Goal: Transaction & Acquisition: Purchase product/service

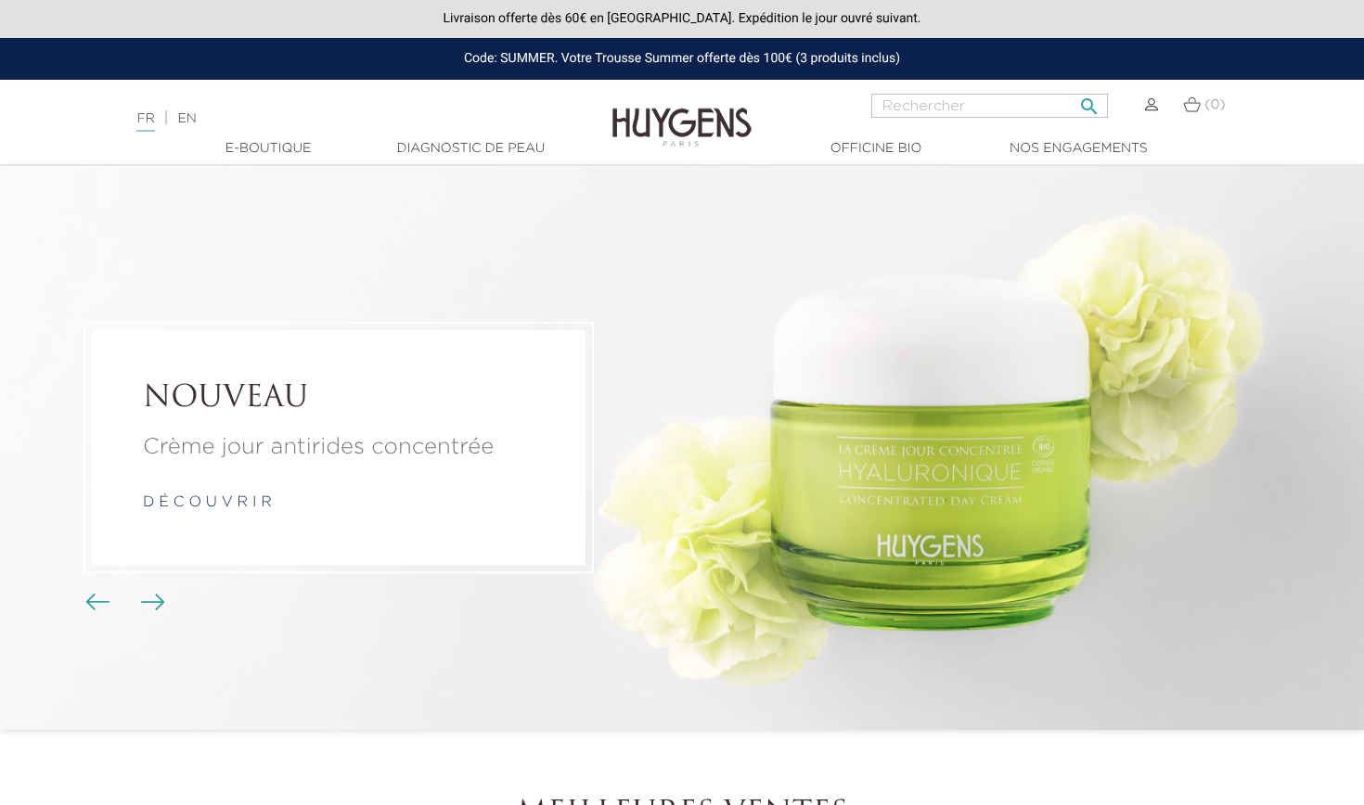
click at [671, 106] on input "Rechercher" at bounding box center [989, 106] width 237 height 24
type input "illuminateur"
click at [671, 99] on button " Rechercher" at bounding box center [1089, 100] width 33 height 25
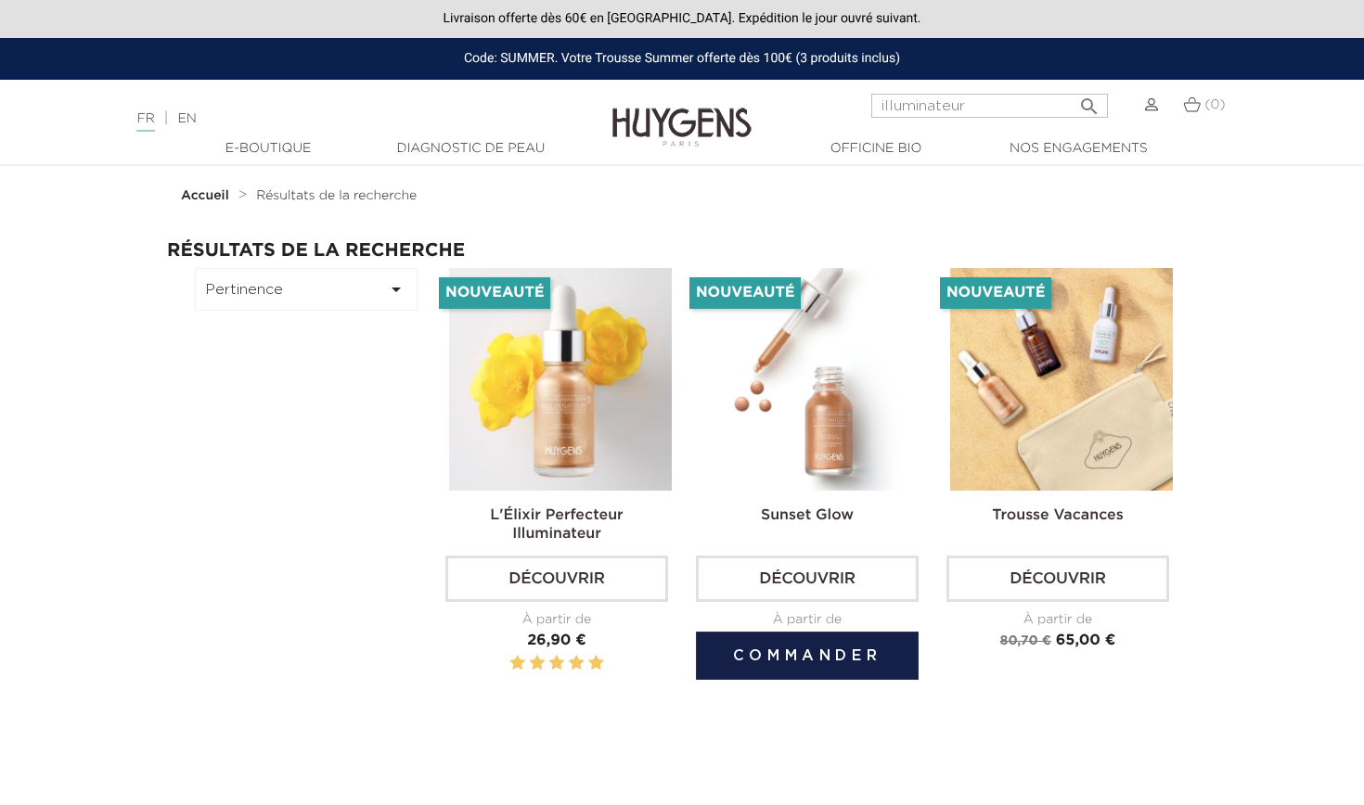
click at [843, 378] on img at bounding box center [811, 379] width 223 height 223
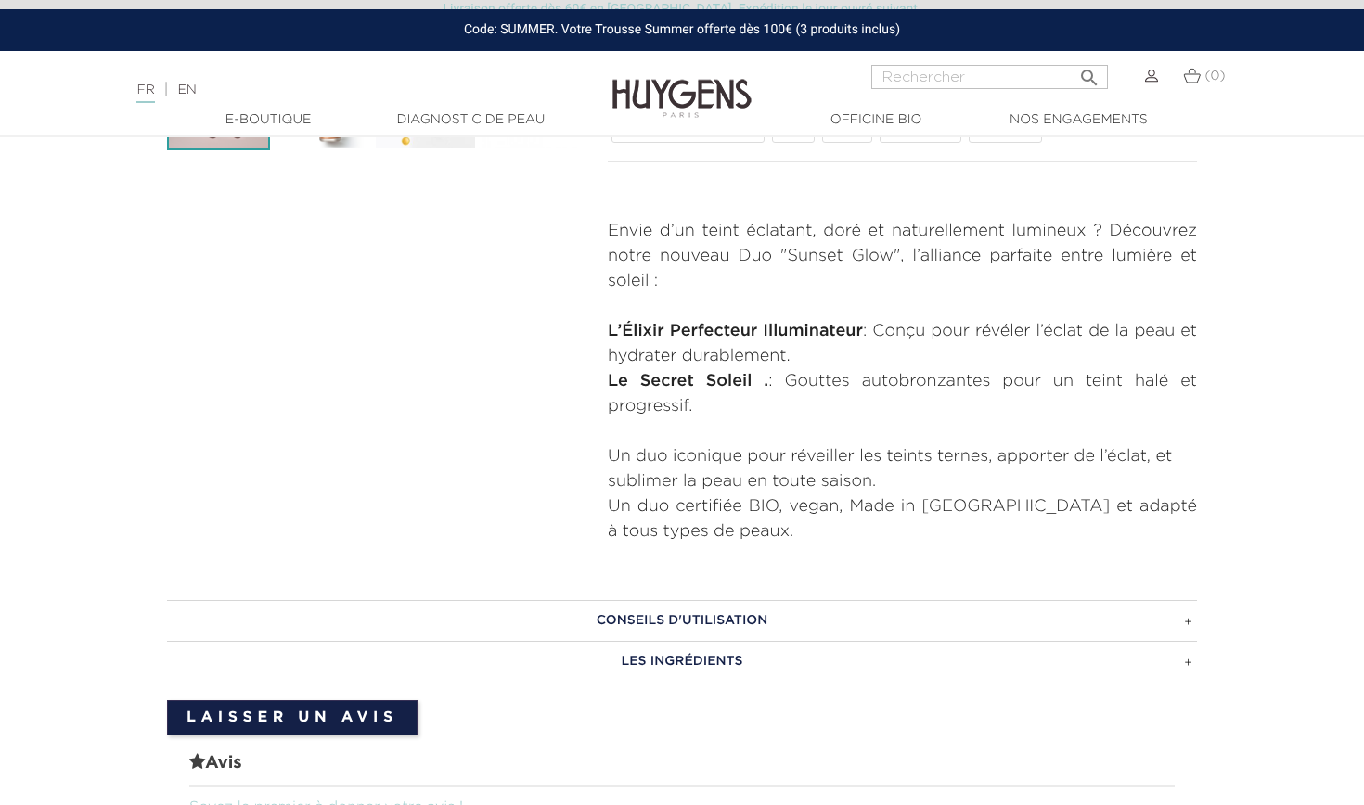
scroll to position [625, 0]
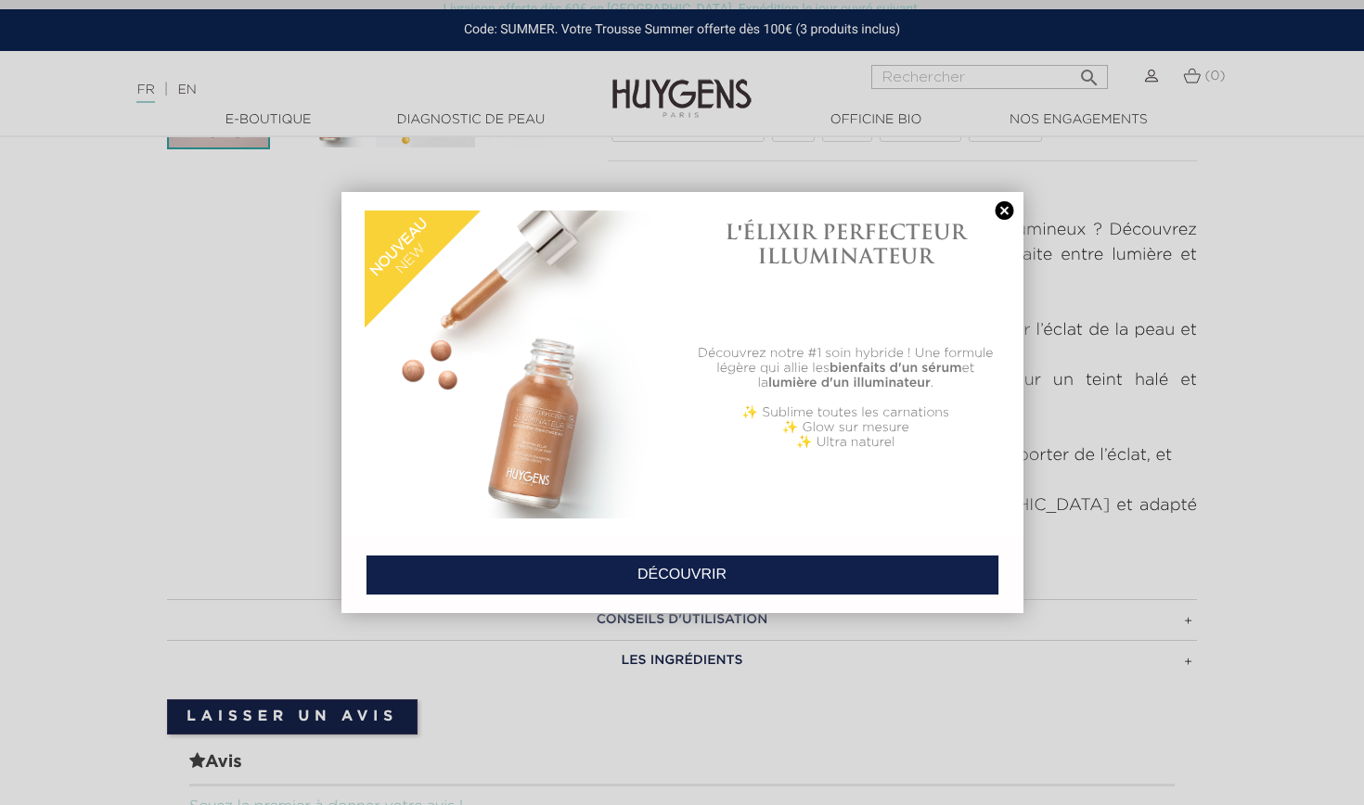
click at [1004, 208] on link at bounding box center [1005, 210] width 26 height 19
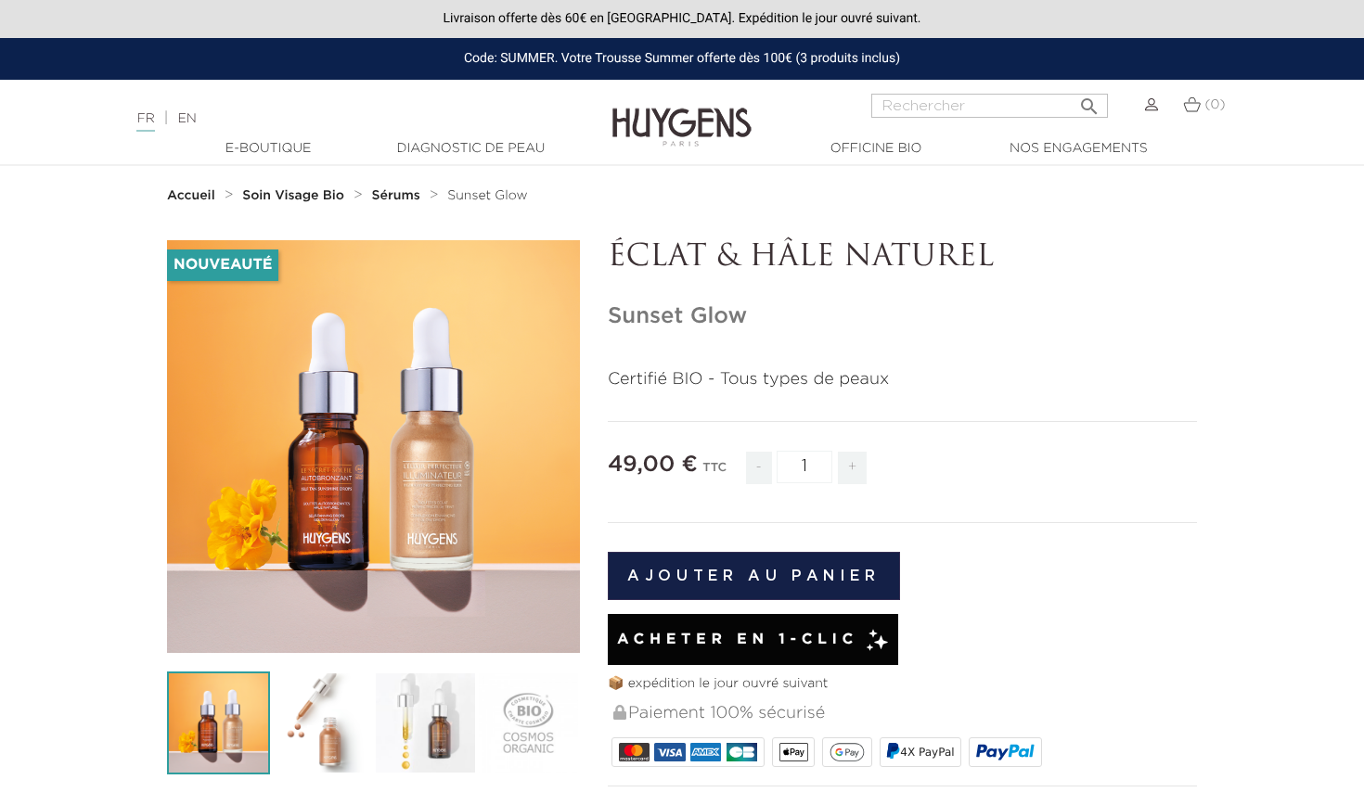
scroll to position [0, 0]
click at [787, 651] on div "Acheter en 1-clic" at bounding box center [753, 639] width 290 height 51
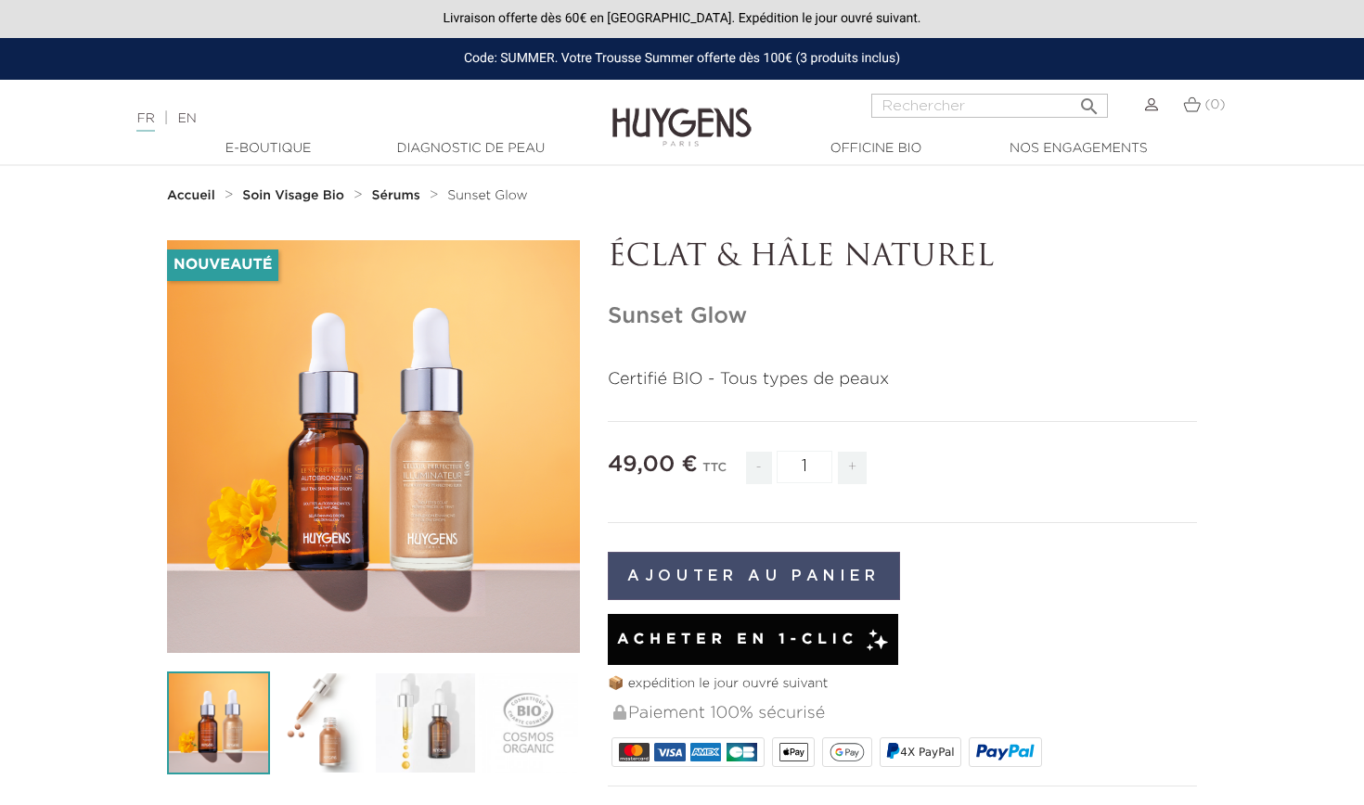
click at [818, 577] on button "Ajouter au panier" at bounding box center [754, 576] width 292 height 48
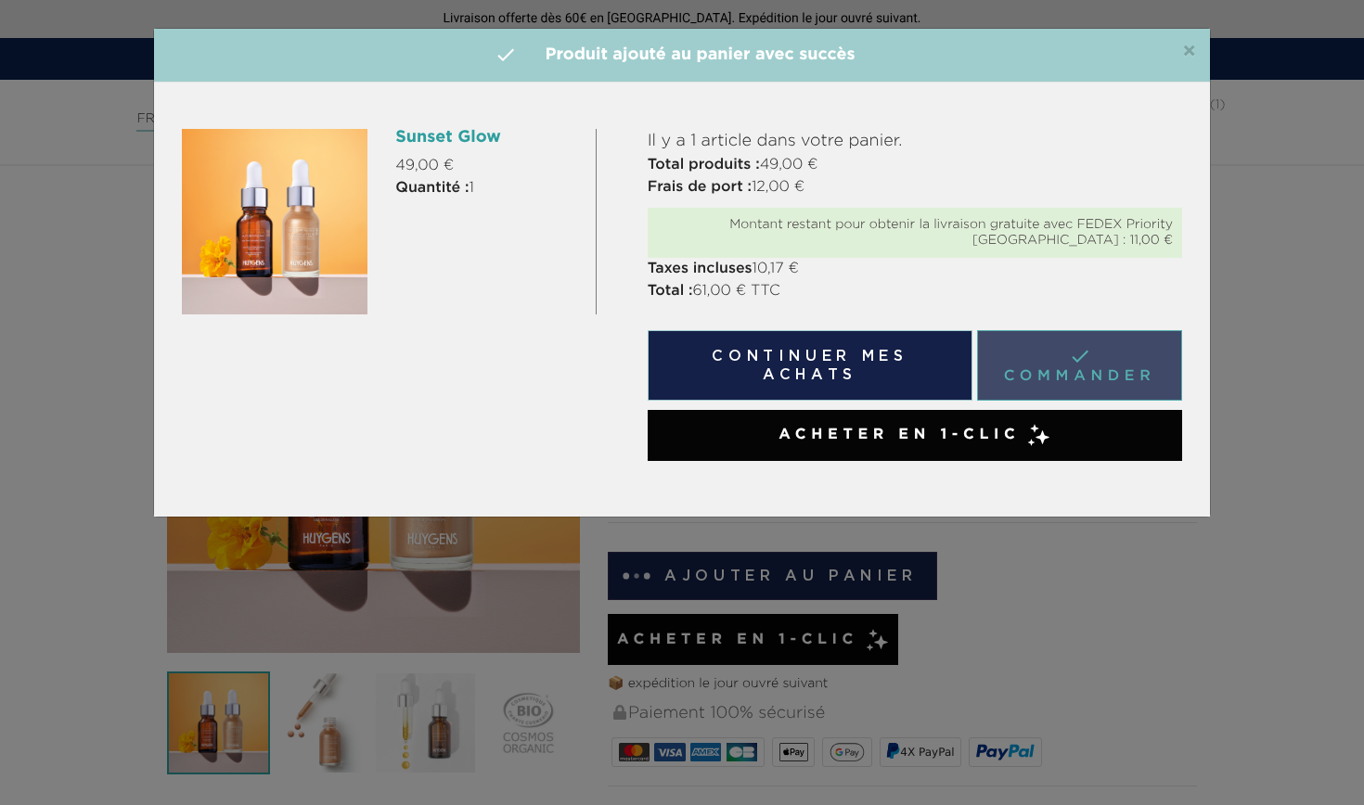
click at [1064, 354] on link " Commander" at bounding box center [1079, 365] width 205 height 71
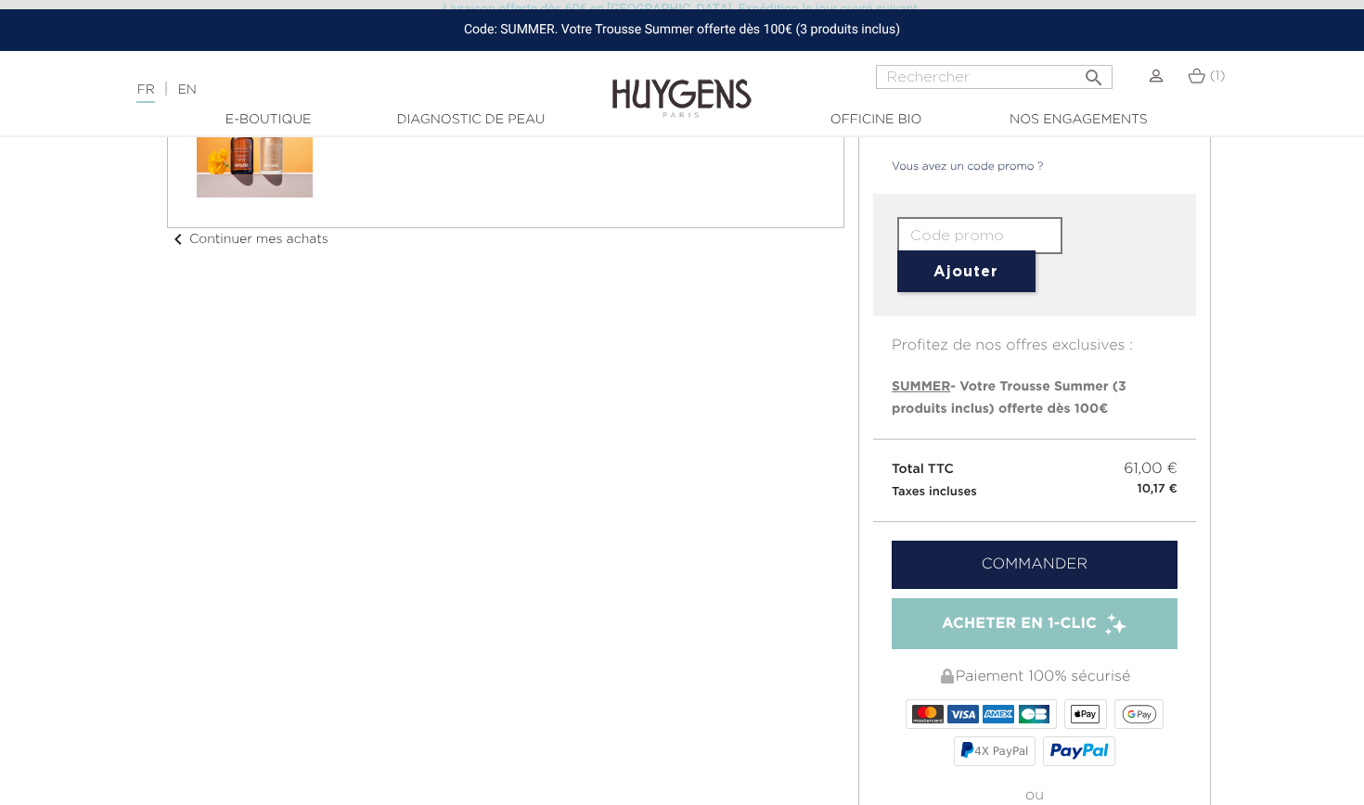
scroll to position [238, 0]
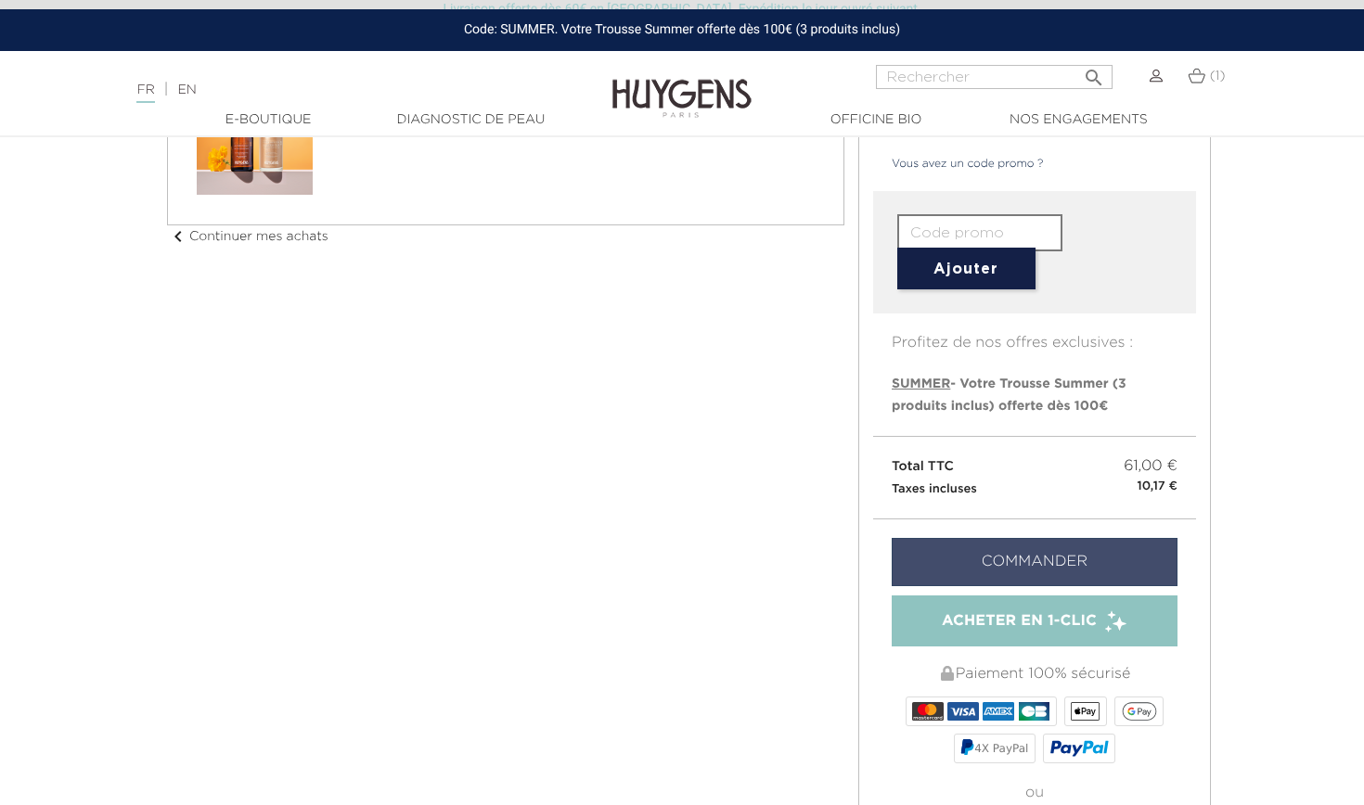
click at [1087, 545] on link "Commander" at bounding box center [1035, 562] width 286 height 48
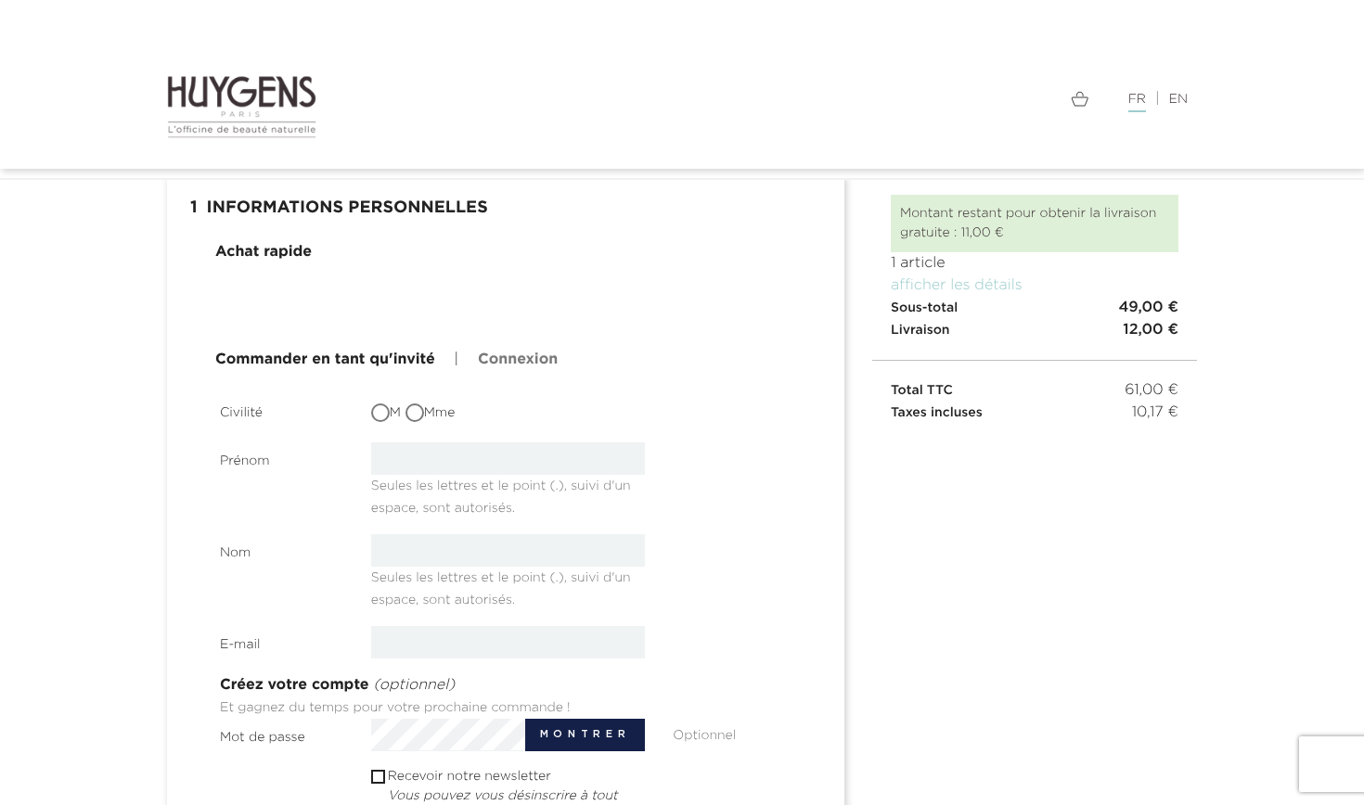
scroll to position [85, 0]
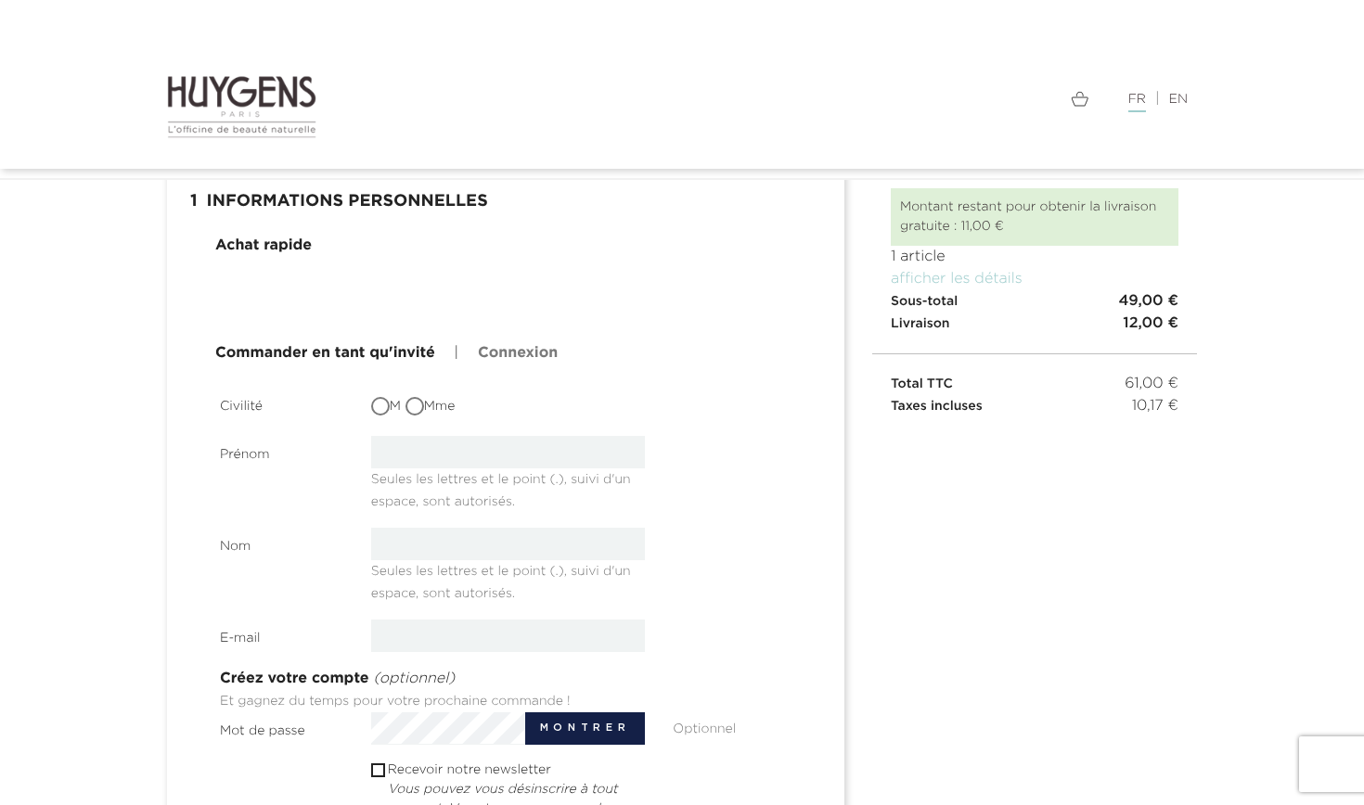
click at [418, 404] on input "Mme" at bounding box center [416, 408] width 19 height 19
radio input "true"
type input "Kimberley"
click at [634, 422] on section "Civilité M Mme Prénom Kimberley Seules les lettres et le point (.), suivi d'un …" at bounding box center [508, 708] width 576 height 640
type input "CAMPA"
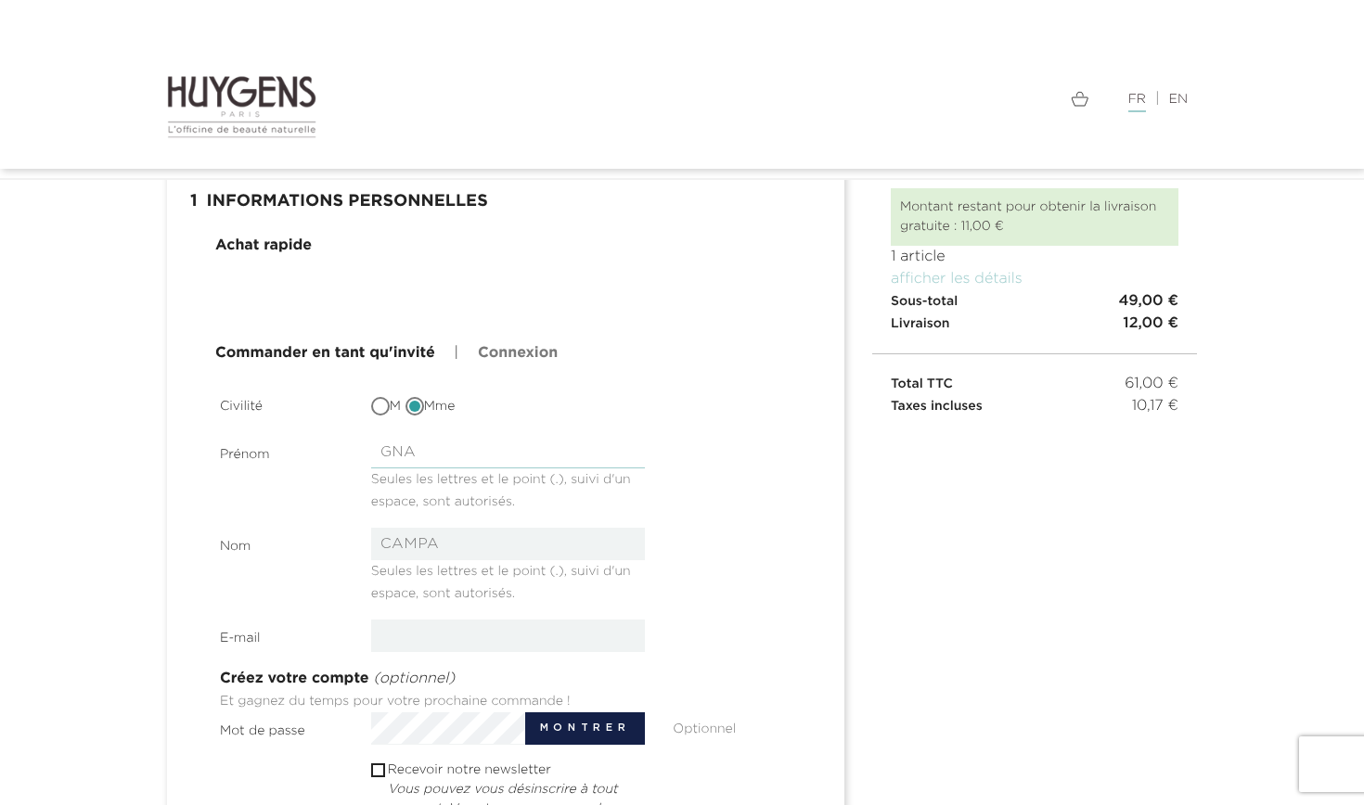
click at [440, 439] on input "GNA" at bounding box center [508, 452] width 275 height 32
type input "G"
type input "Kimebrley"
click at [382, 545] on input "CAMPA" at bounding box center [508, 544] width 275 height 32
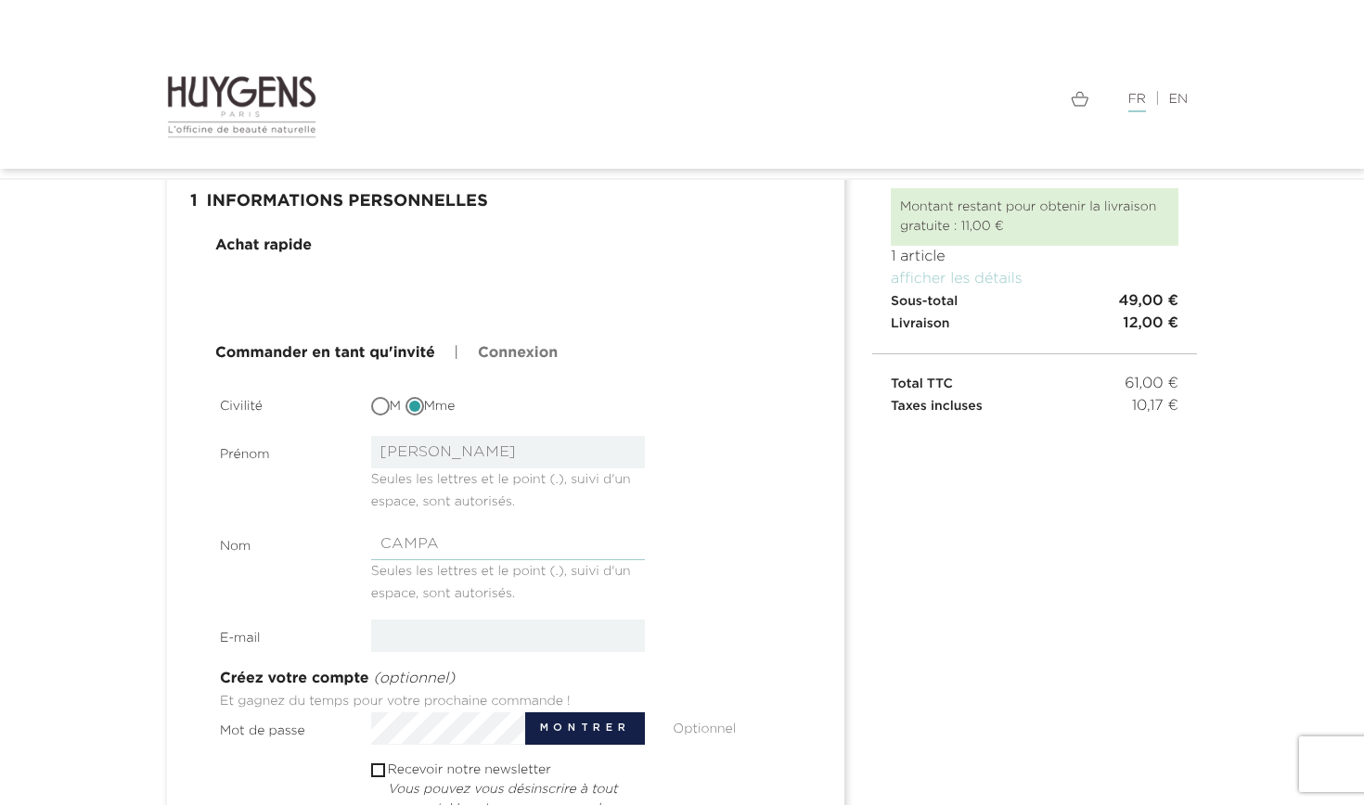
click at [462, 537] on input "CAMPA" at bounding box center [508, 544] width 275 height 32
click at [465, 537] on input "CAMPA" at bounding box center [508, 544] width 275 height 32
type input "CAMPAGNA"
click at [415, 636] on input "email" at bounding box center [508, 636] width 275 height 32
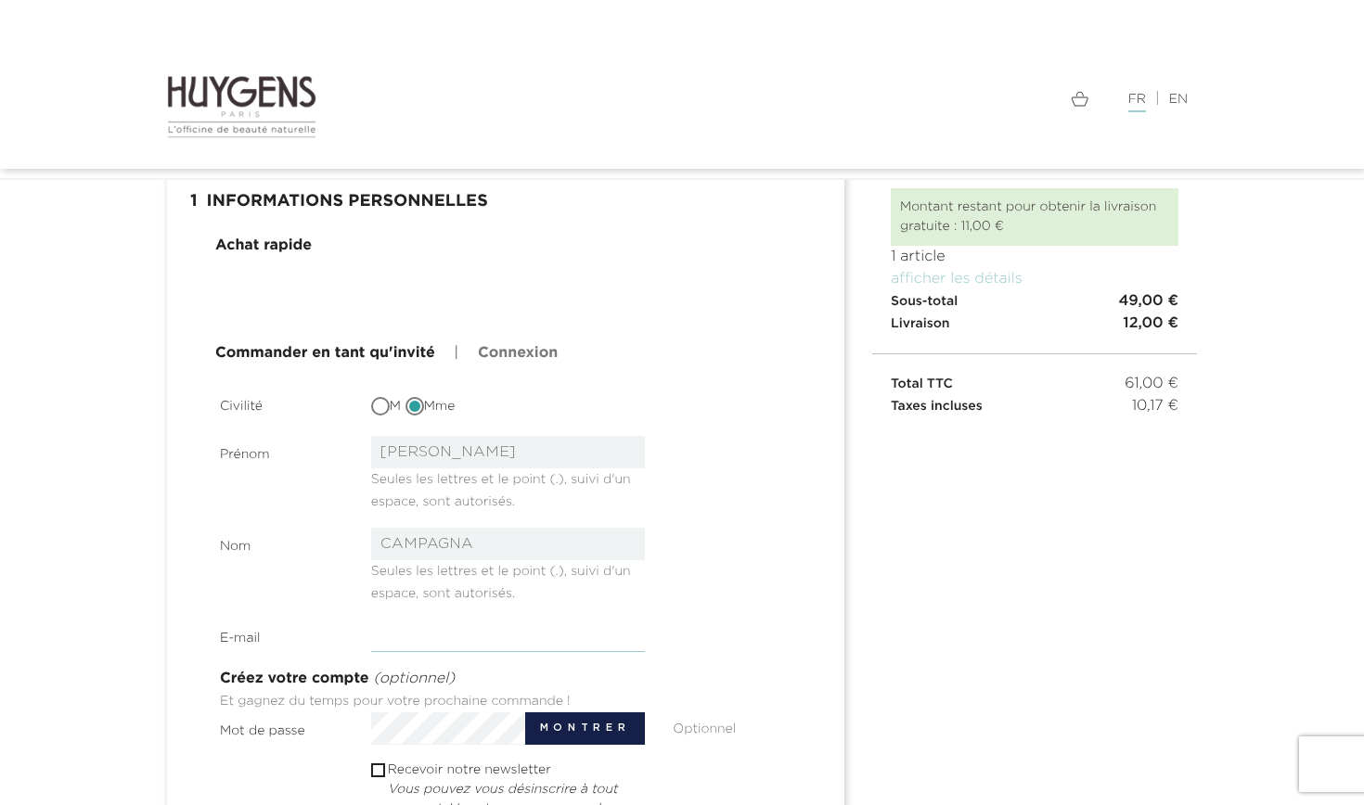
type input "allegrek@live.fr"
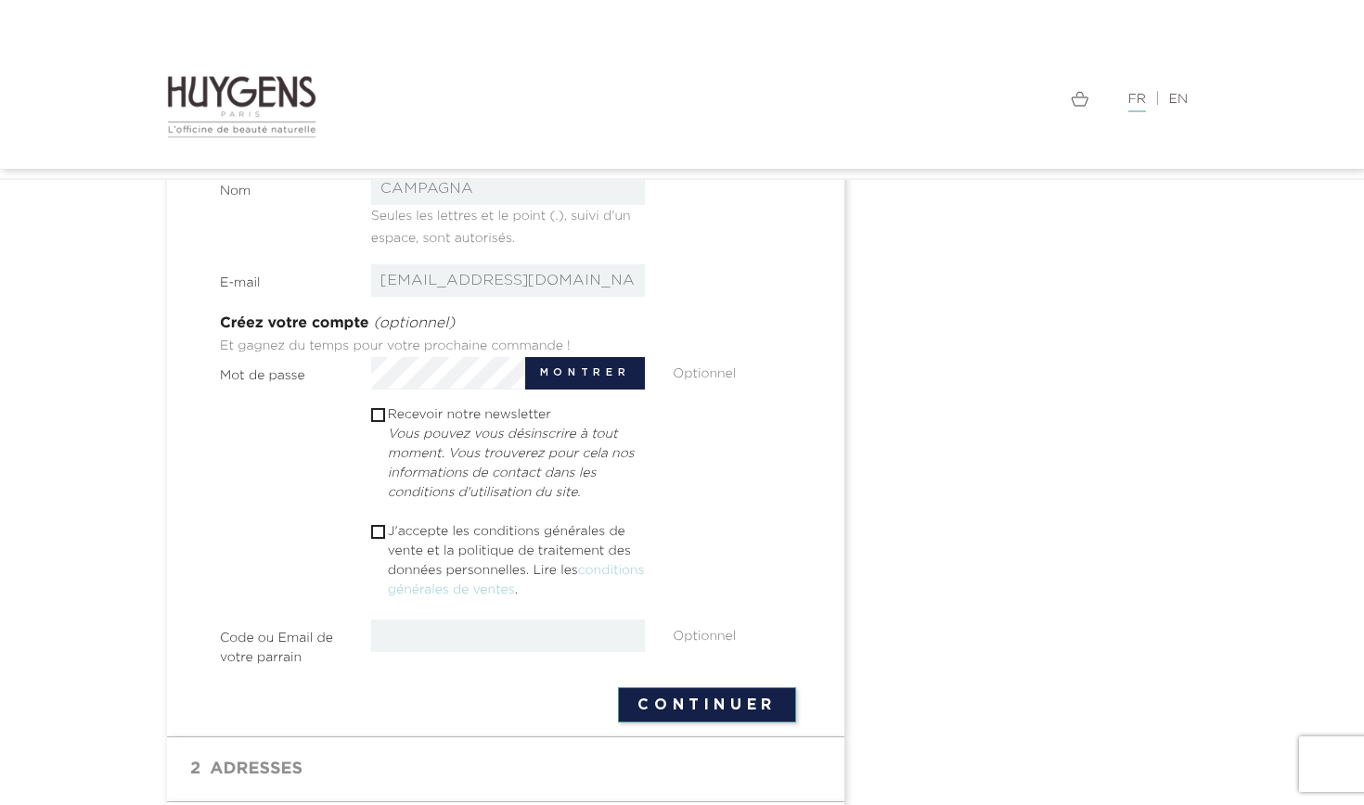
scroll to position [449, 0]
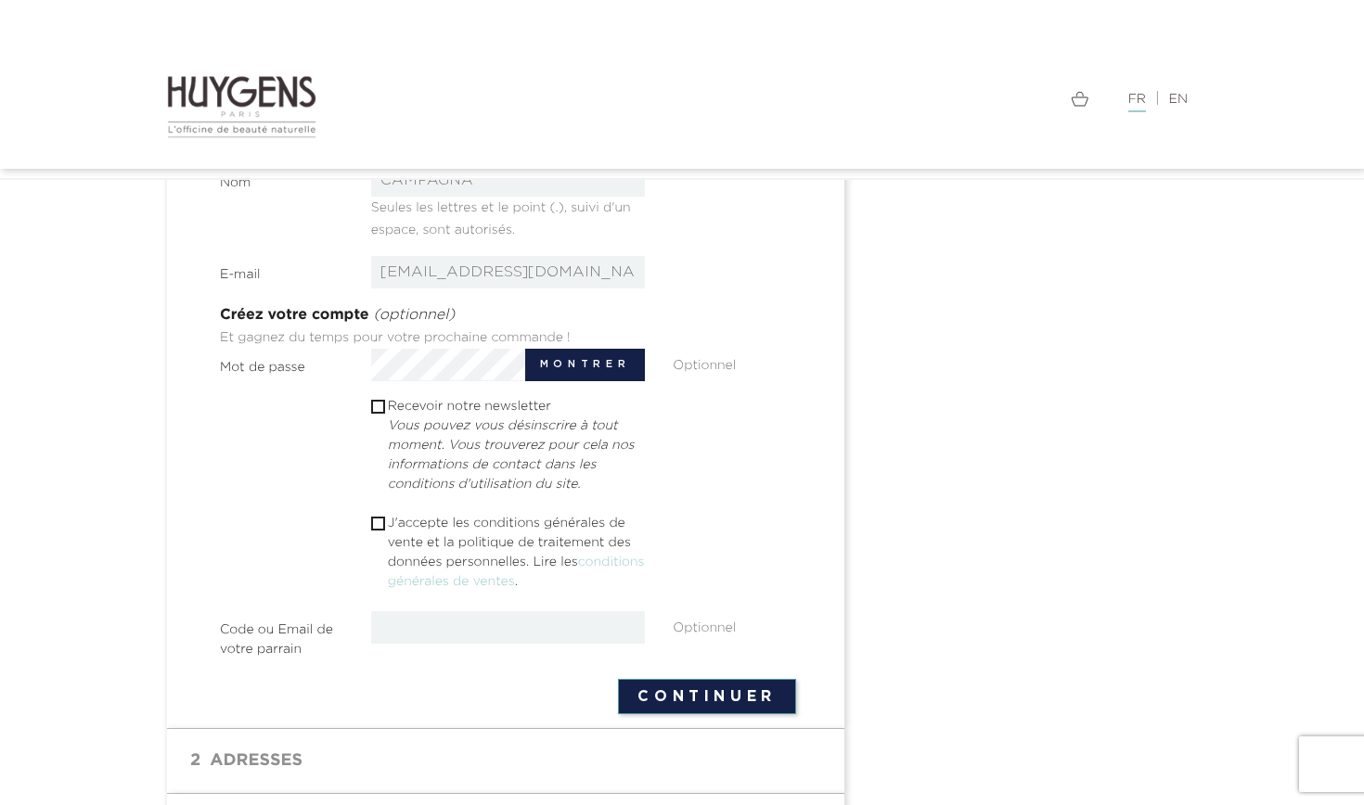
click at [379, 523] on input "checkbox" at bounding box center [377, 524] width 12 height 12
checkbox input "true"
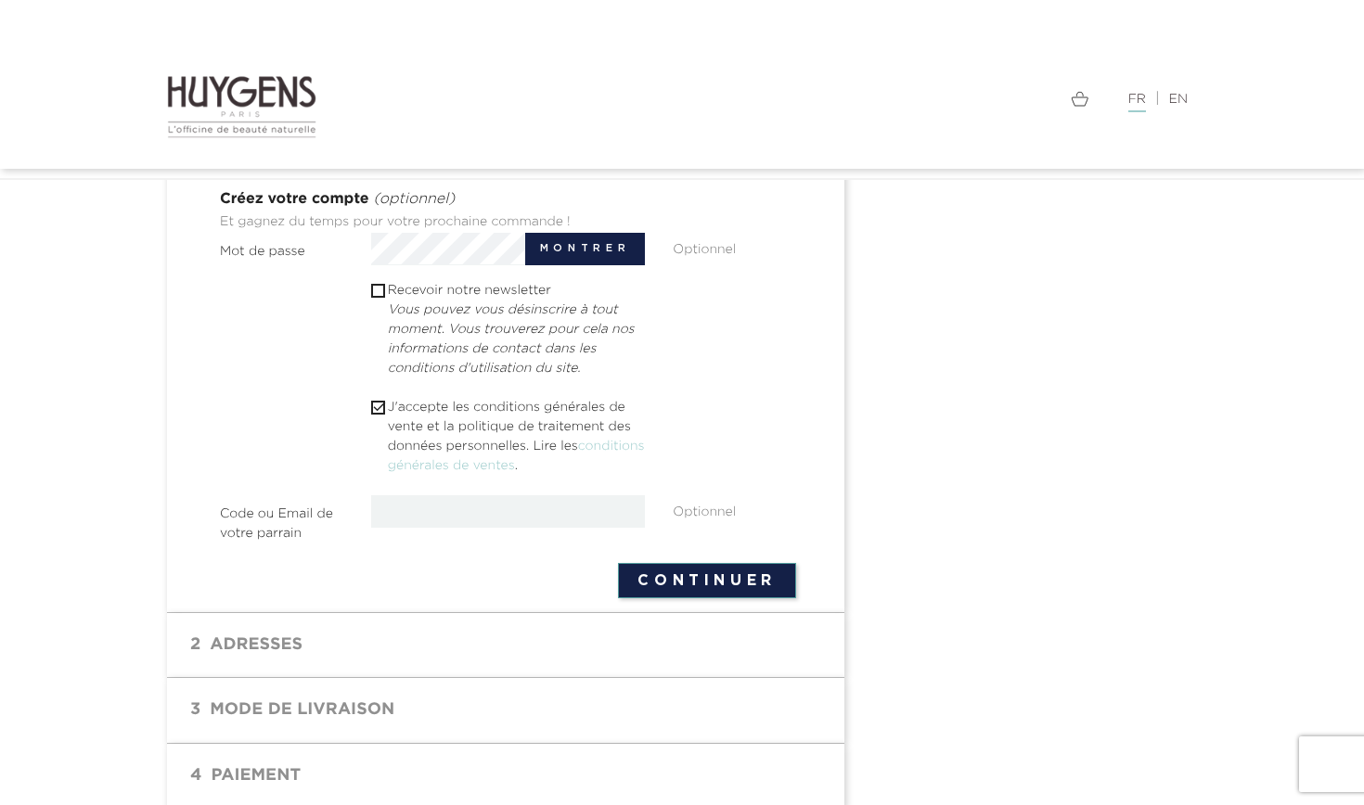
scroll to position [613, 0]
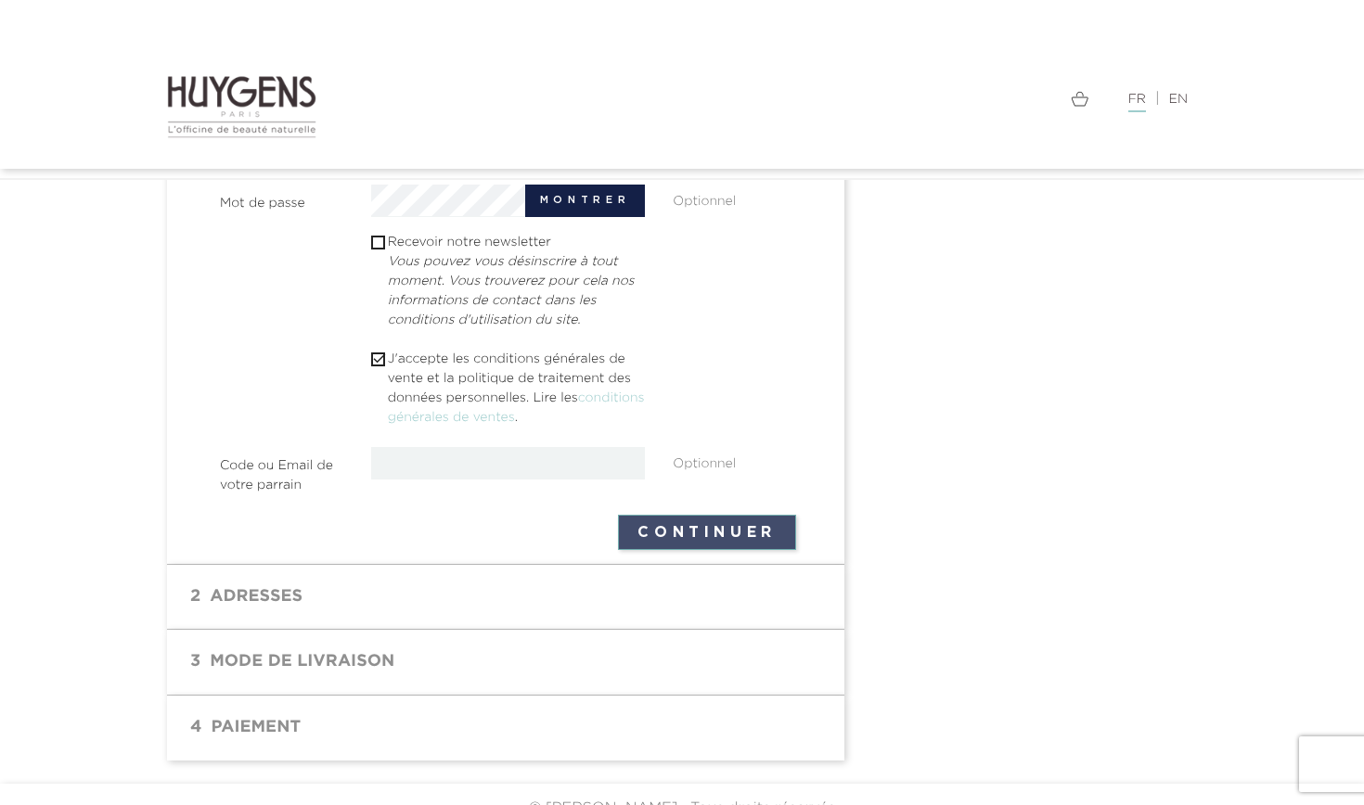
click at [659, 523] on button "Continuer" at bounding box center [707, 532] width 178 height 35
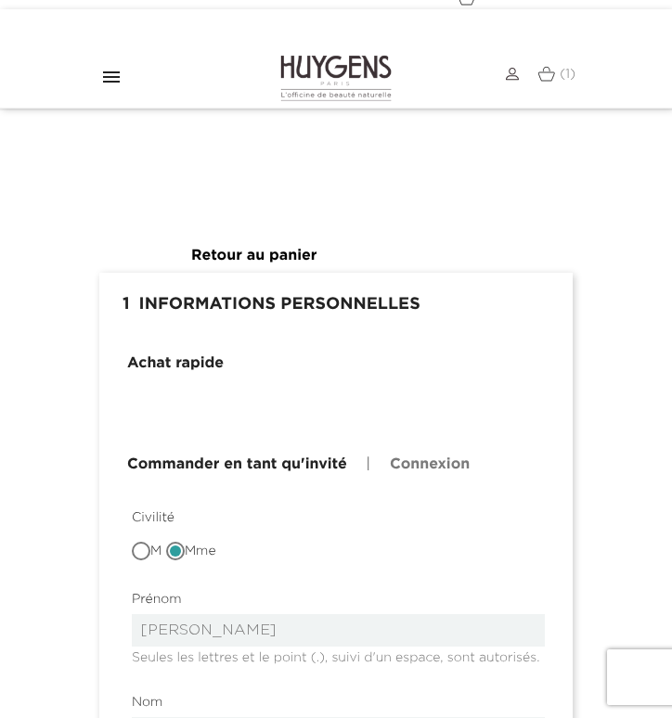
click at [513, 79] on img at bounding box center [512, 74] width 13 height 13
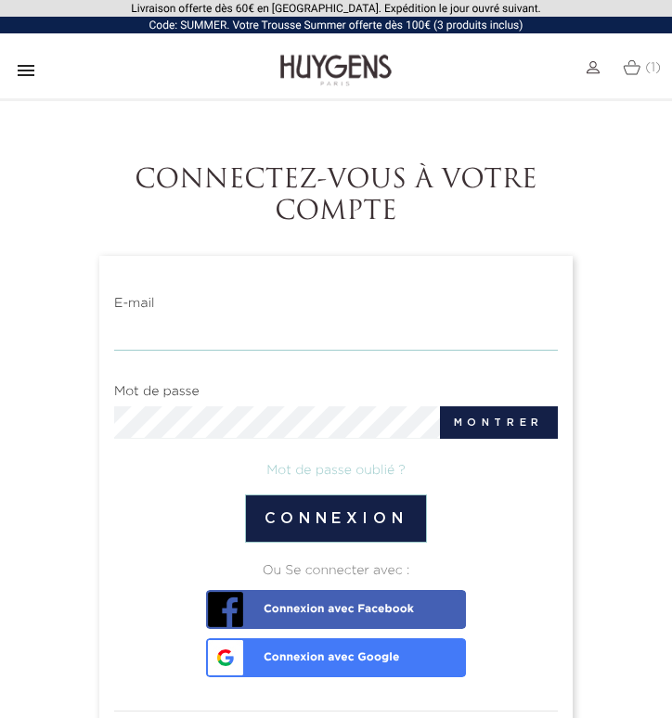
type input "[EMAIL_ADDRESS][DOMAIN_NAME]"
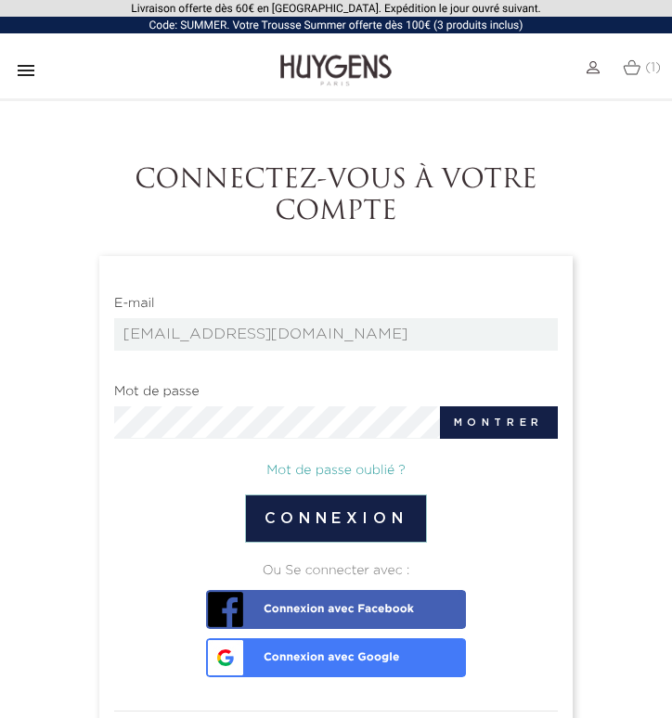
click at [357, 466] on link "Mot de passe oublié ?" at bounding box center [335, 470] width 139 height 13
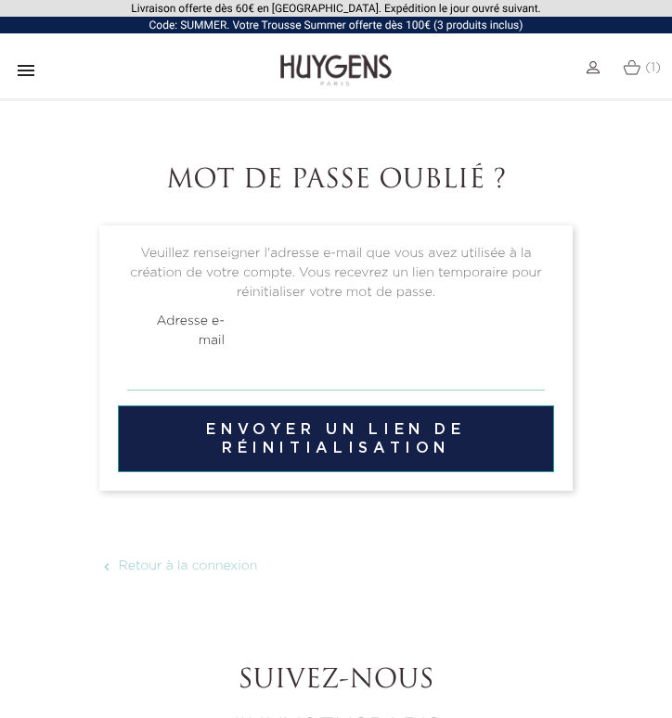
click at [340, 385] on input "email" at bounding box center [336, 372] width 418 height 35
type input "all"
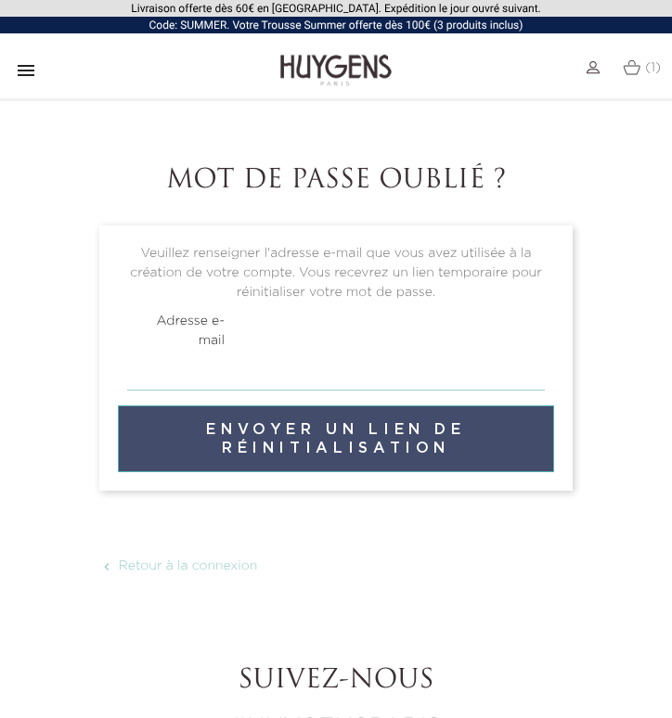
type input "[EMAIL_ADDRESS][DOMAIN_NAME]"
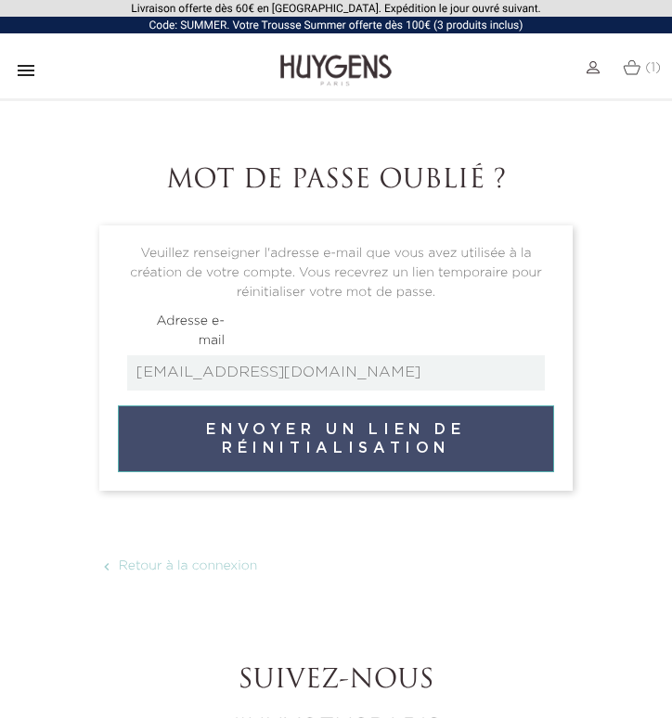
click at [238, 419] on button "Envoyer un lien de réinitialisation" at bounding box center [336, 439] width 436 height 67
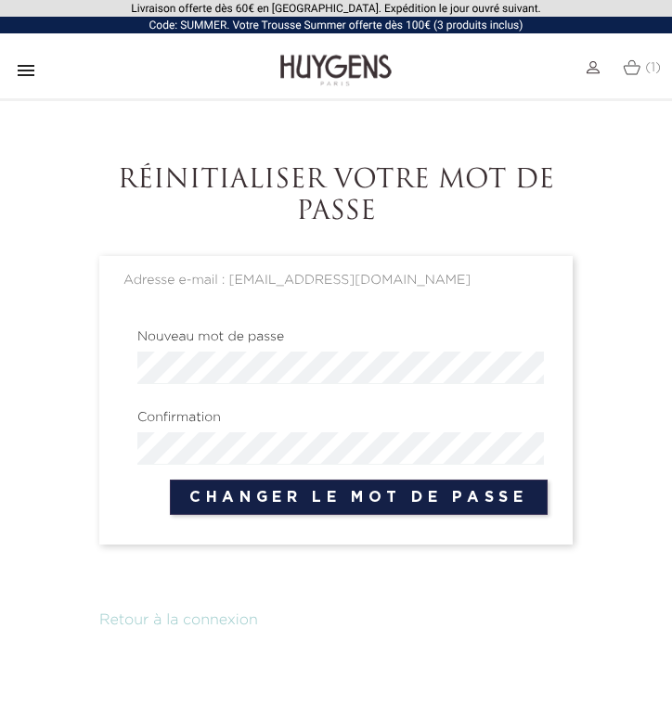
click at [246, 344] on label "Nouveau mot de passe" at bounding box center [210, 332] width 174 height 29
click at [359, 496] on button "Changer le mot de passe" at bounding box center [359, 497] width 378 height 35
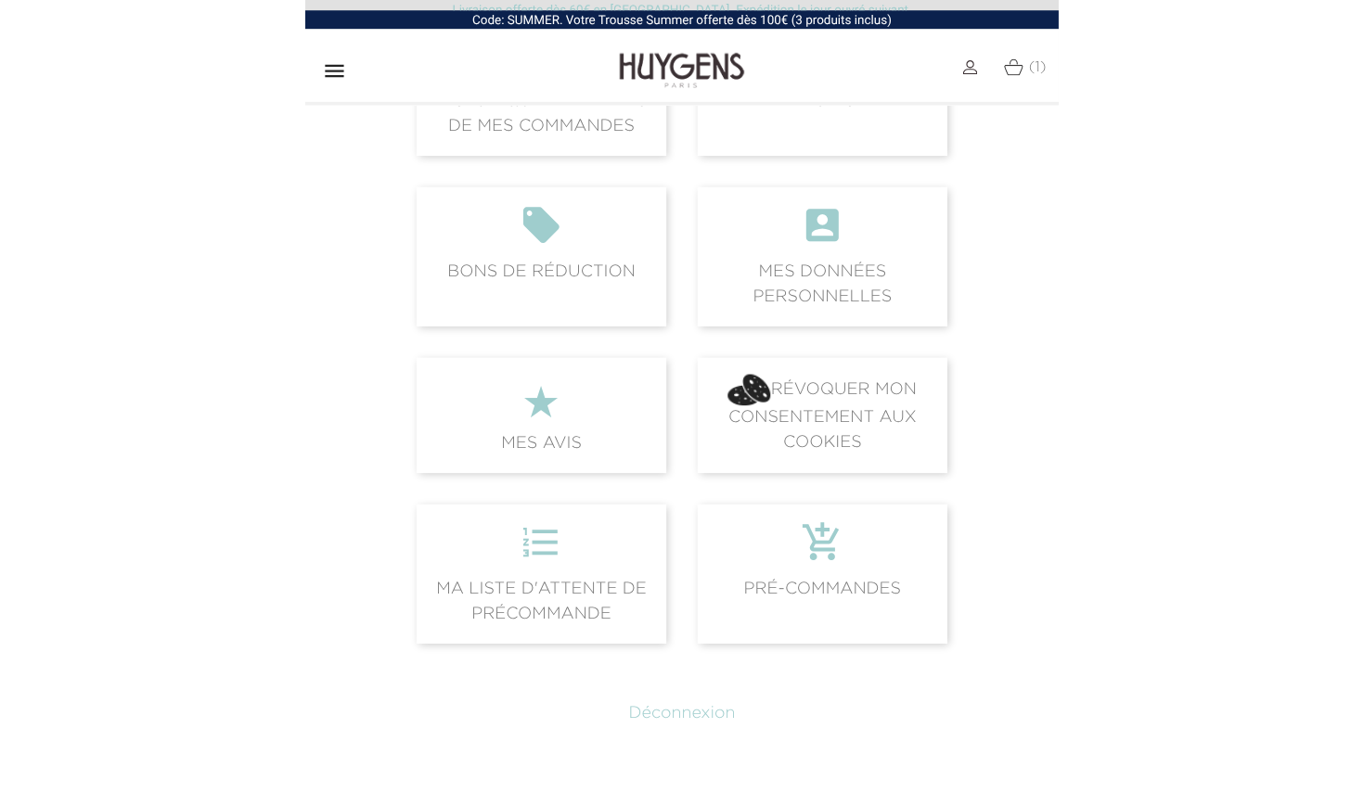
scroll to position [439, 0]
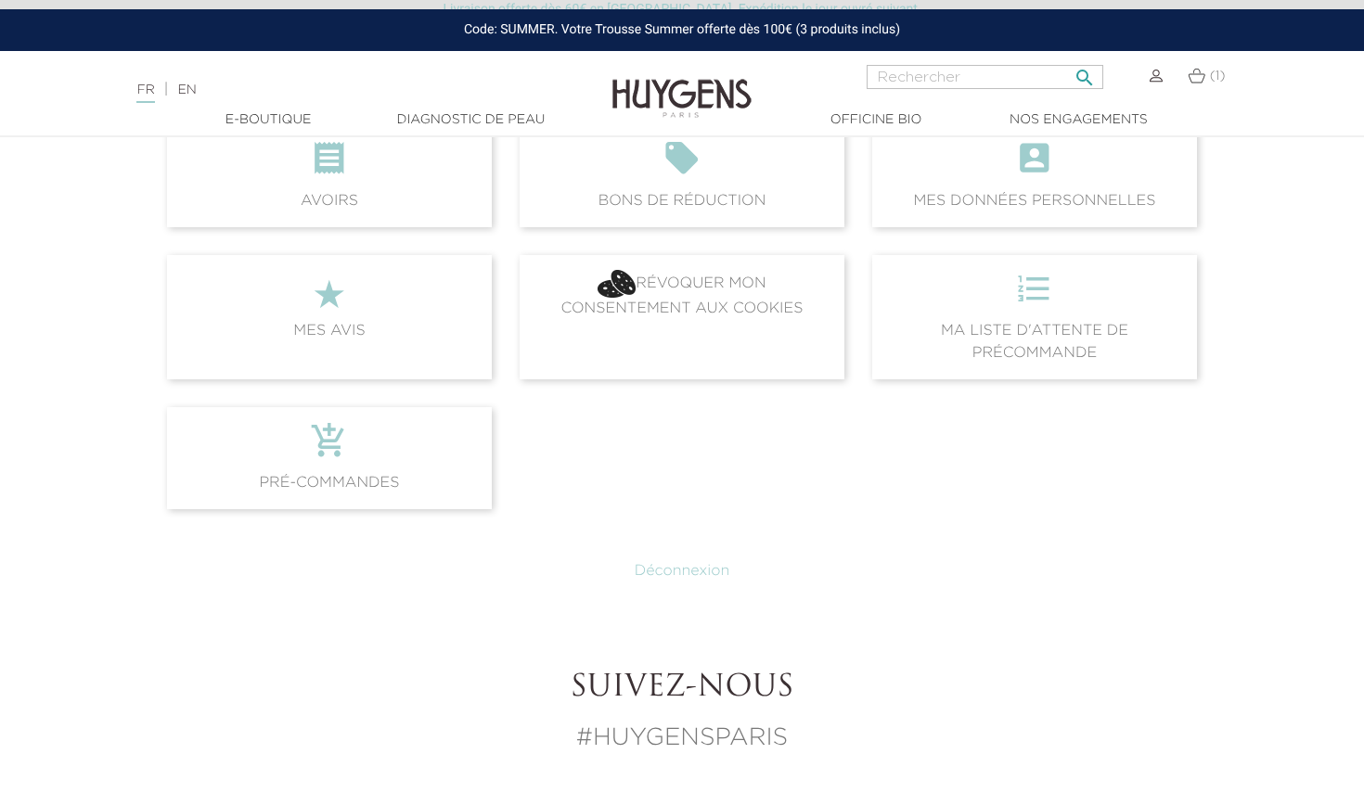
click at [671, 76] on input "Rechercher" at bounding box center [985, 77] width 237 height 24
type input "illuminateur"
click at [671, 71] on button " Rechercher" at bounding box center [1084, 71] width 33 height 25
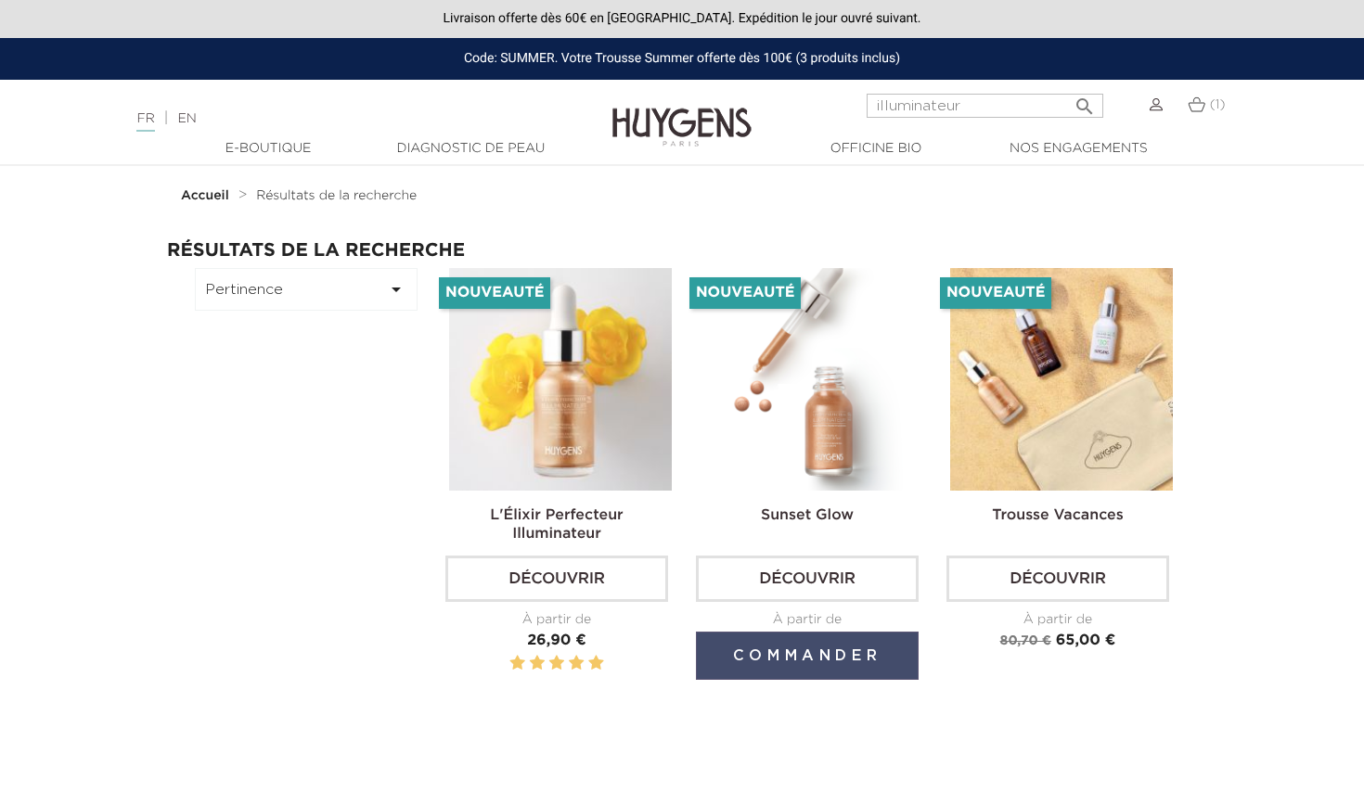
click at [824, 662] on button "Commander" at bounding box center [807, 656] width 223 height 48
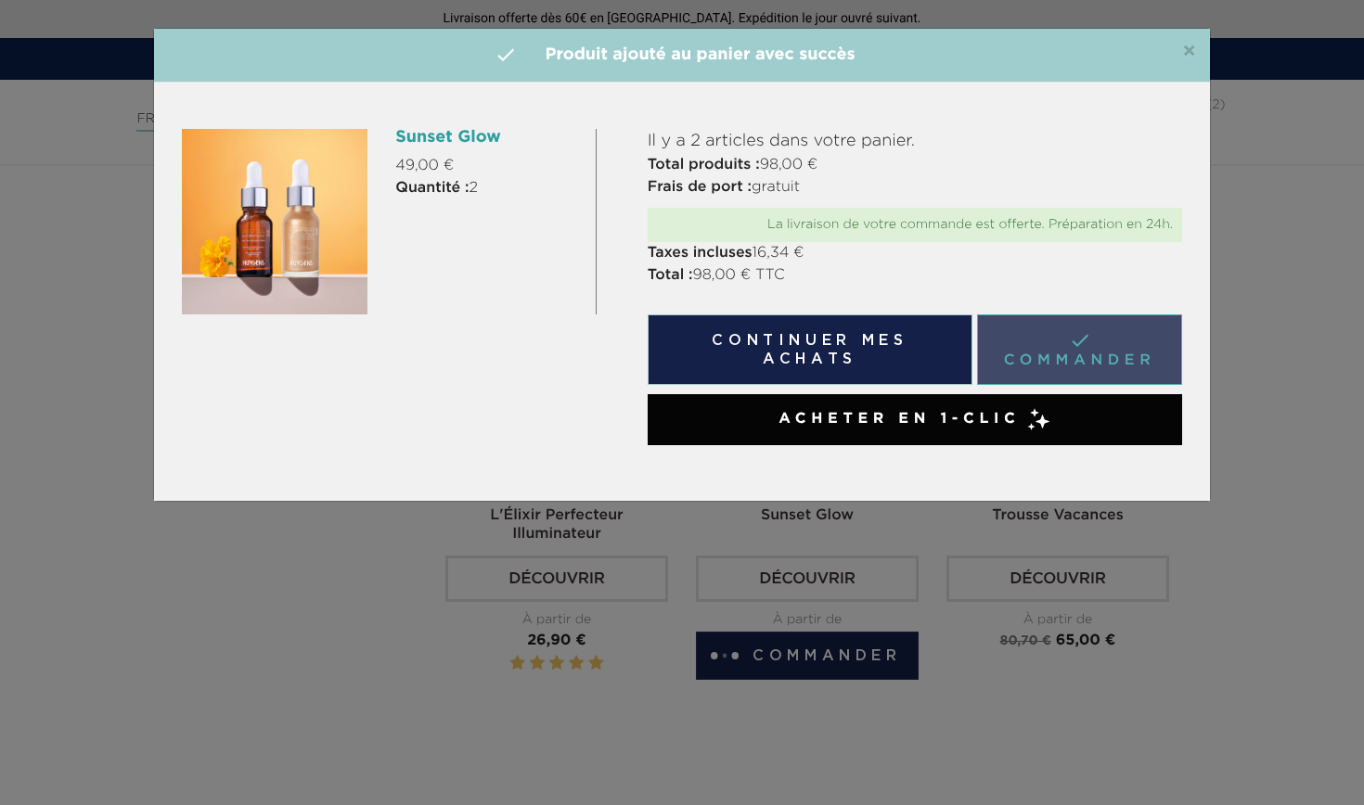
click at [1057, 350] on link " Commander" at bounding box center [1079, 350] width 205 height 71
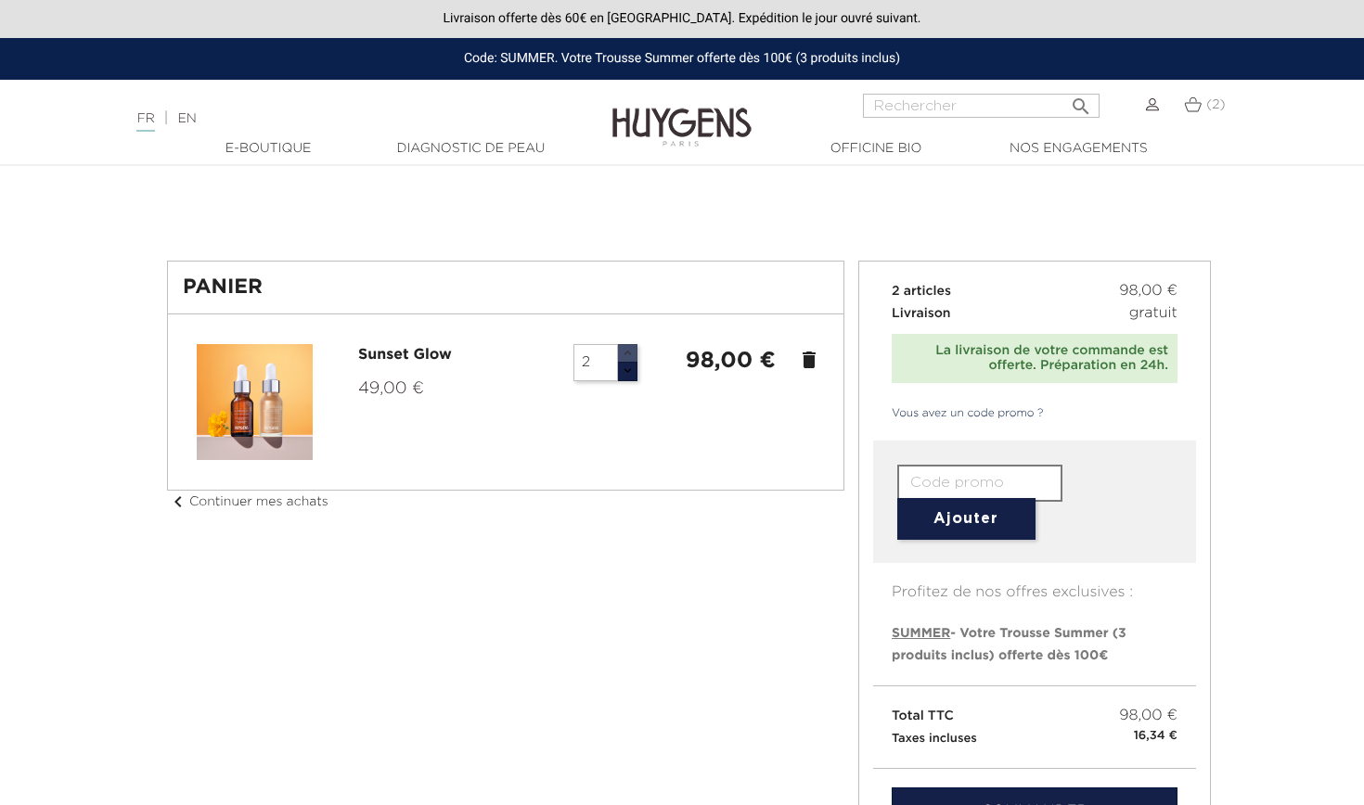
type input "3"
click at [623, 346] on button "button" at bounding box center [627, 353] width 20 height 19
click at [595, 361] on input "3" at bounding box center [595, 362] width 45 height 37
click at [630, 347] on button "button" at bounding box center [627, 353] width 20 height 19
click at [629, 372] on button "button" at bounding box center [627, 371] width 20 height 19
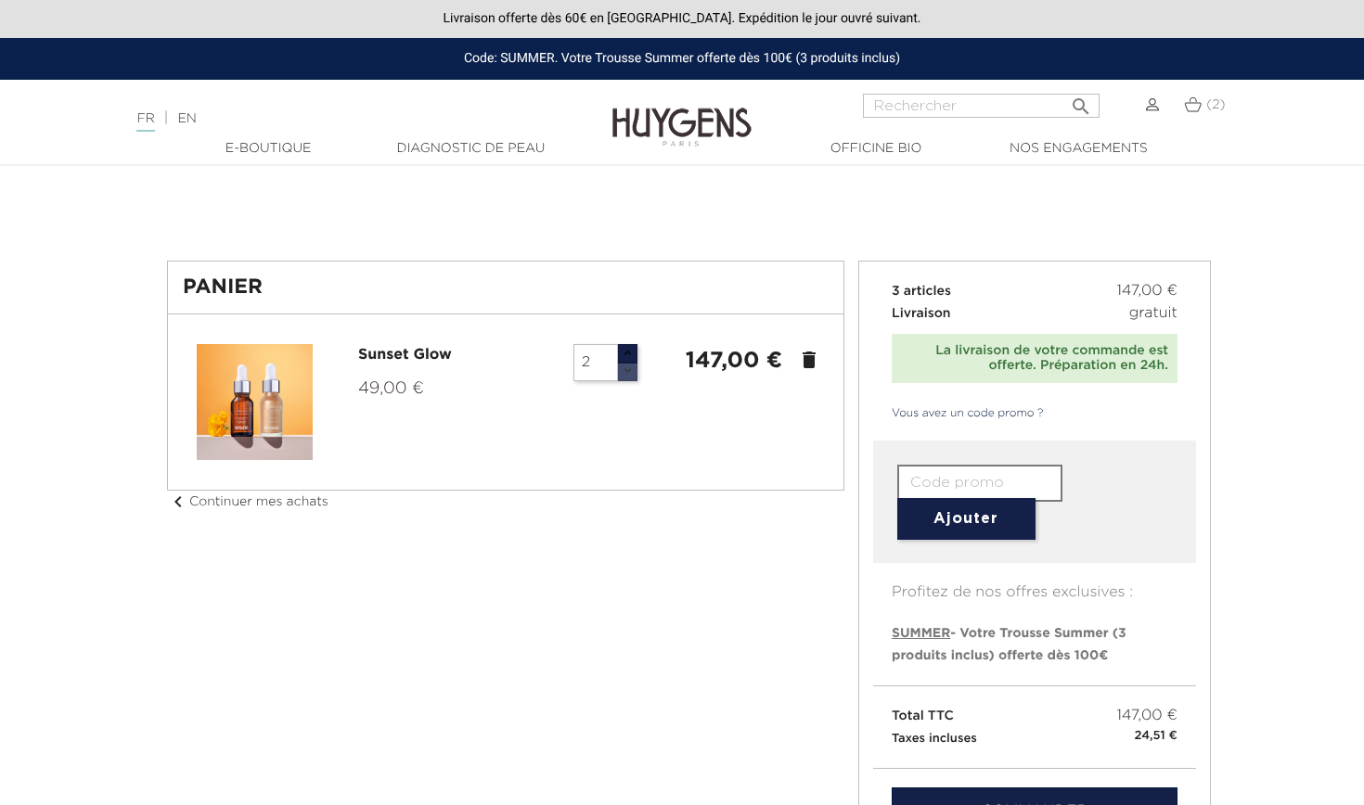
click at [629, 372] on button "button" at bounding box center [627, 371] width 20 height 19
type input "1"
click at [629, 372] on button "button" at bounding box center [627, 371] width 20 height 19
type input "1"
click at [627, 378] on button "button" at bounding box center [627, 371] width 20 height 19
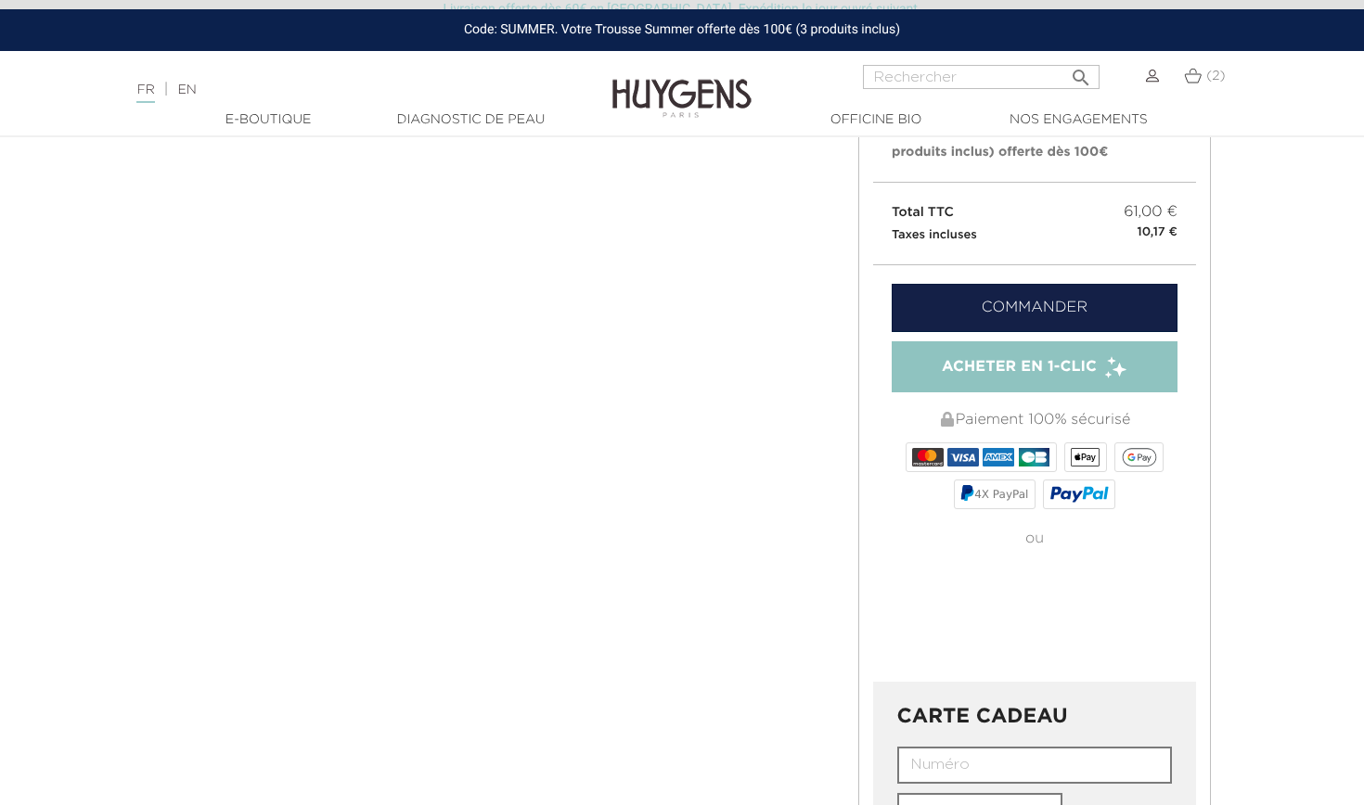
scroll to position [495, 0]
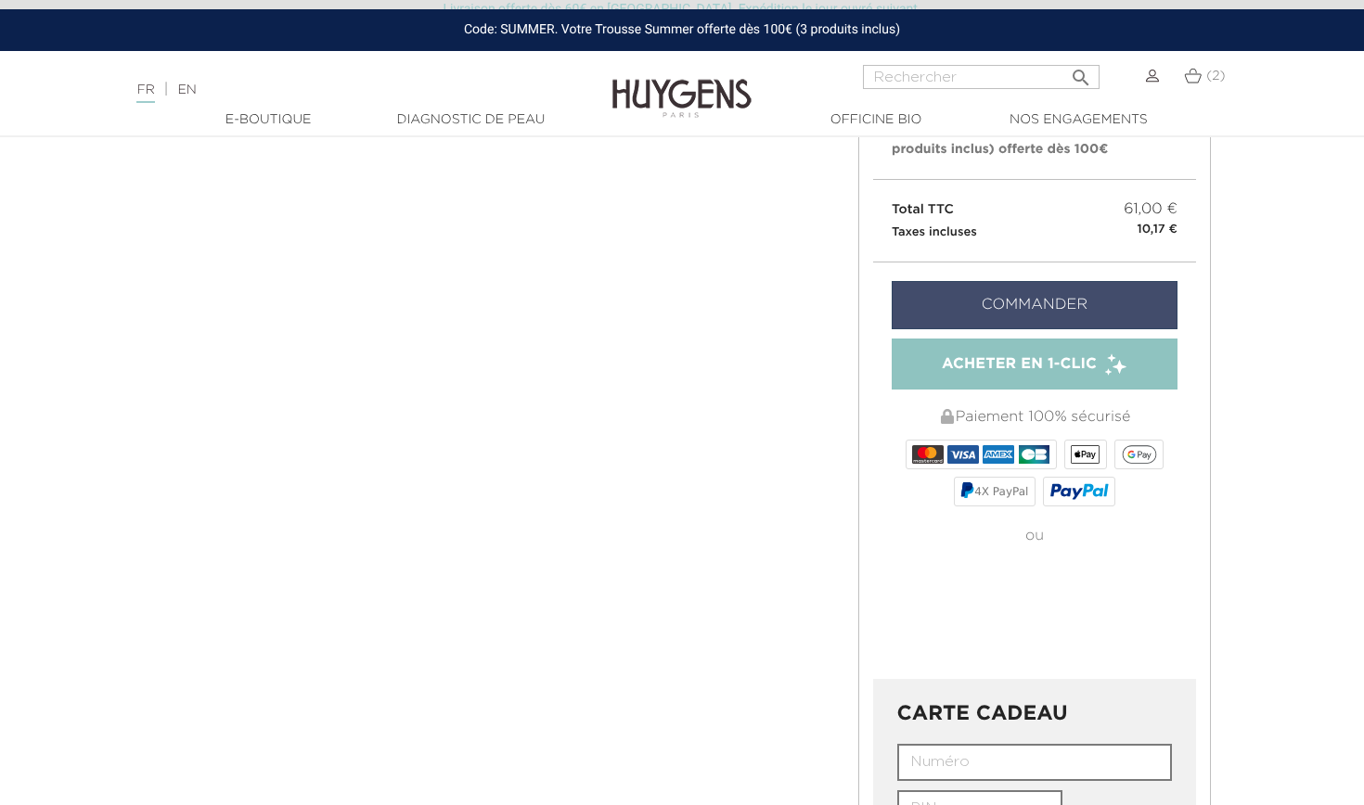
click at [1118, 290] on link "Commander" at bounding box center [1035, 305] width 286 height 48
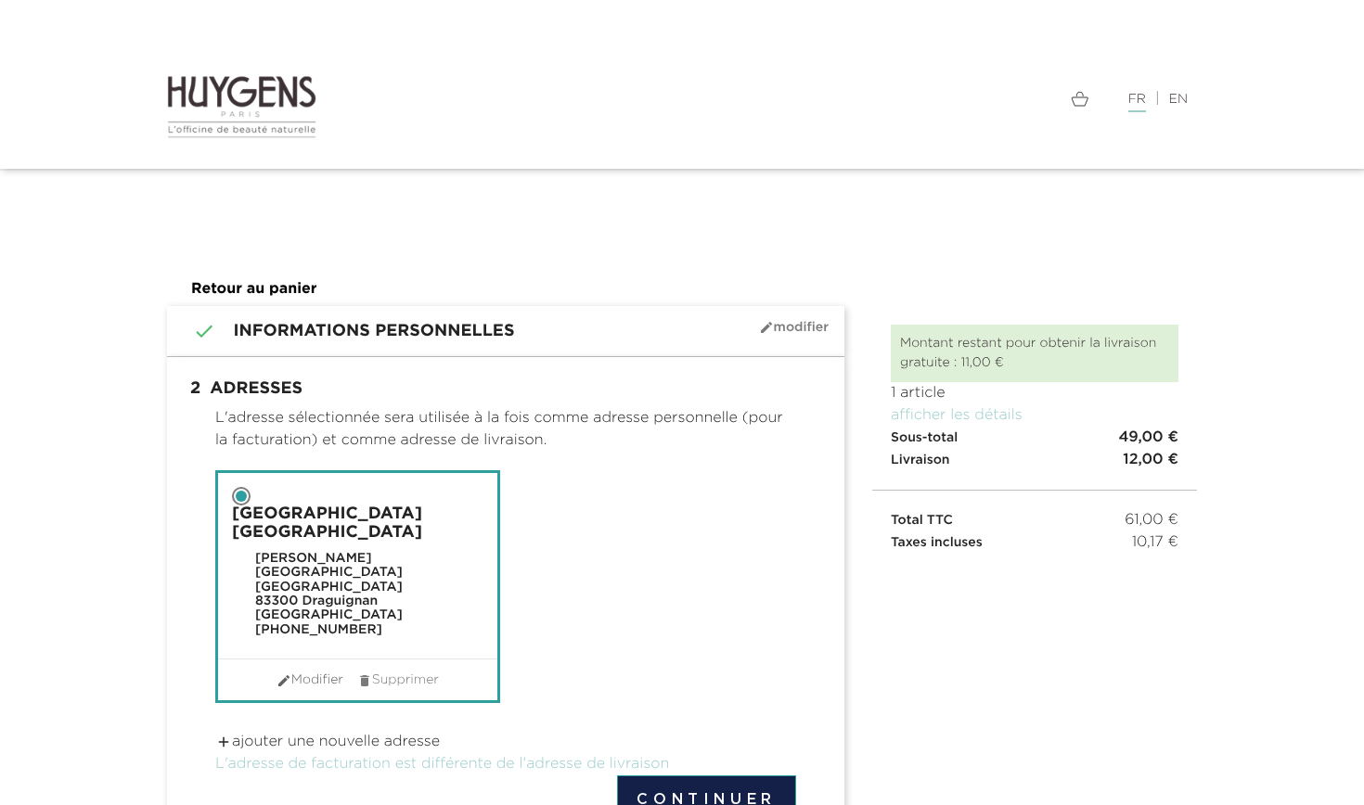
click at [288, 671] on link " Modifier" at bounding box center [310, 680] width 67 height 19
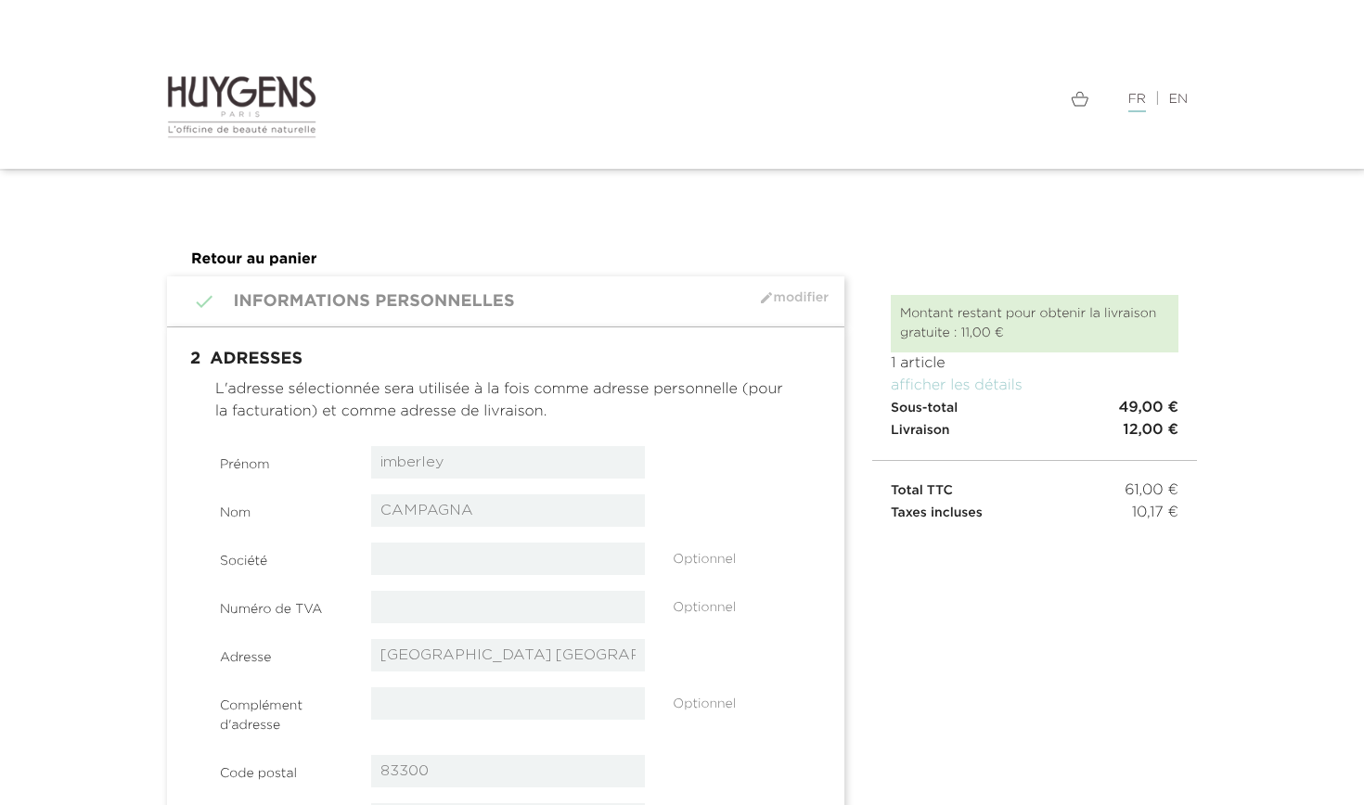
select select "8"
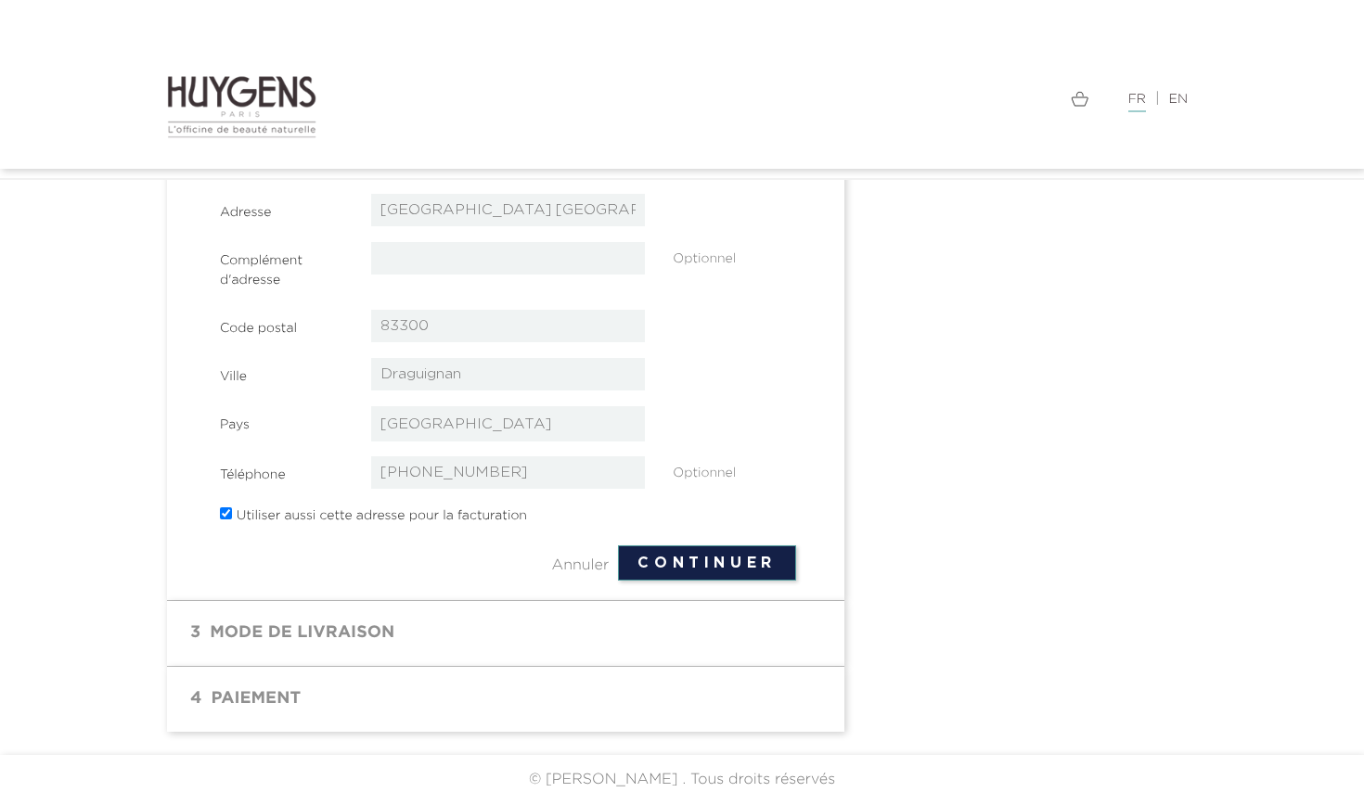
scroll to position [422, 0]
type input "Kimberley"
click at [699, 566] on button "Continuer" at bounding box center [707, 564] width 178 height 35
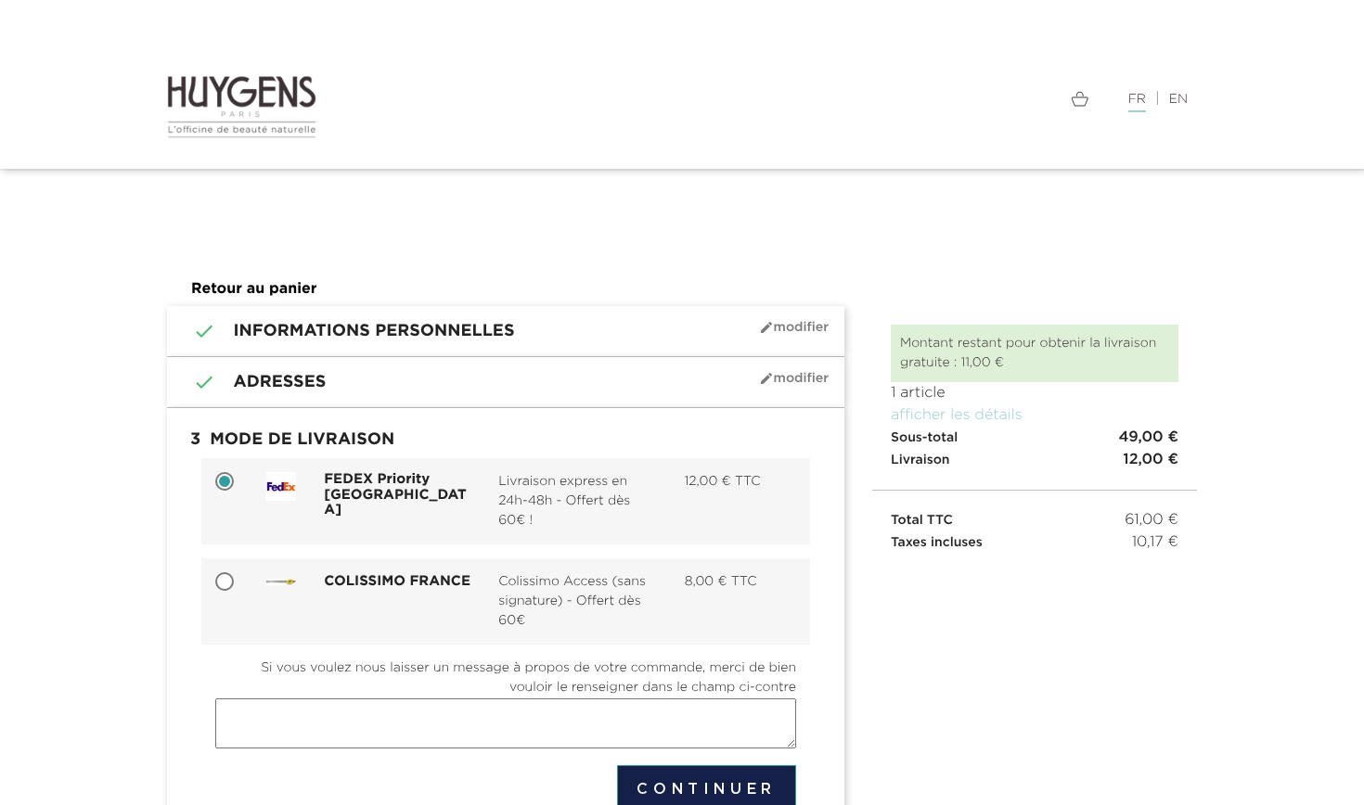
click at [219, 579] on input "COLISSIMO FRANCE Colissimo Access (sans signature) - Offert dès 60€ 8,00 € TTC" at bounding box center [226, 583] width 19 height 19
radio input "true"
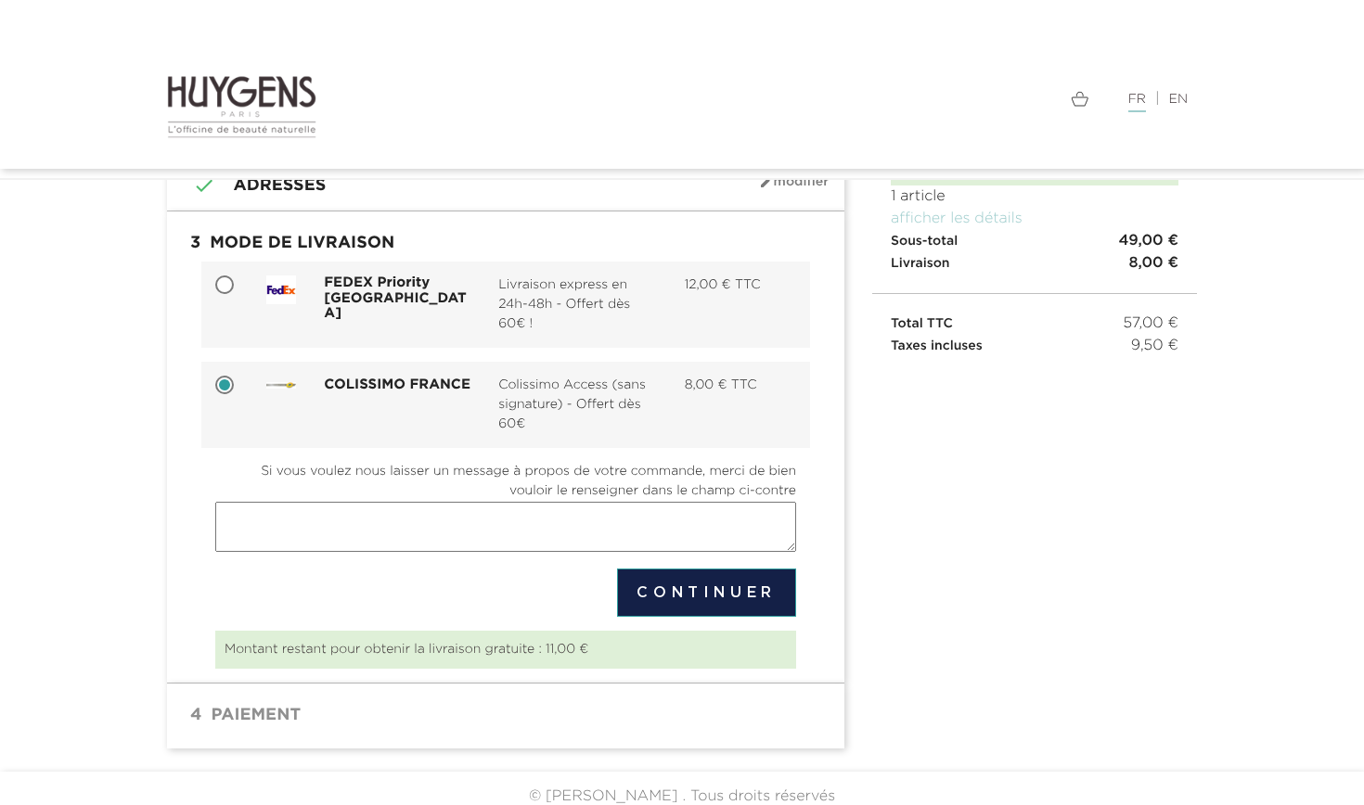
scroll to position [153, 0]
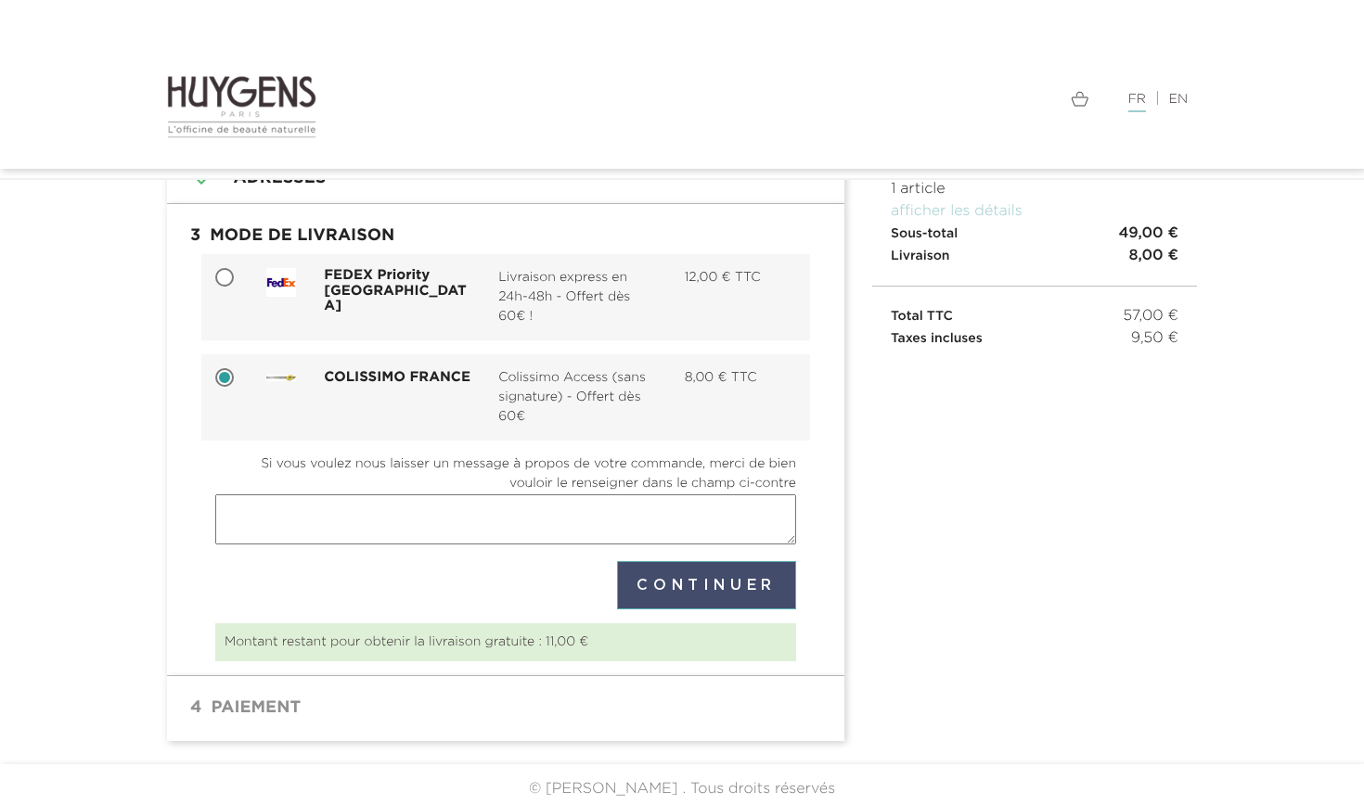
click at [721, 575] on button "Continuer" at bounding box center [706, 585] width 179 height 48
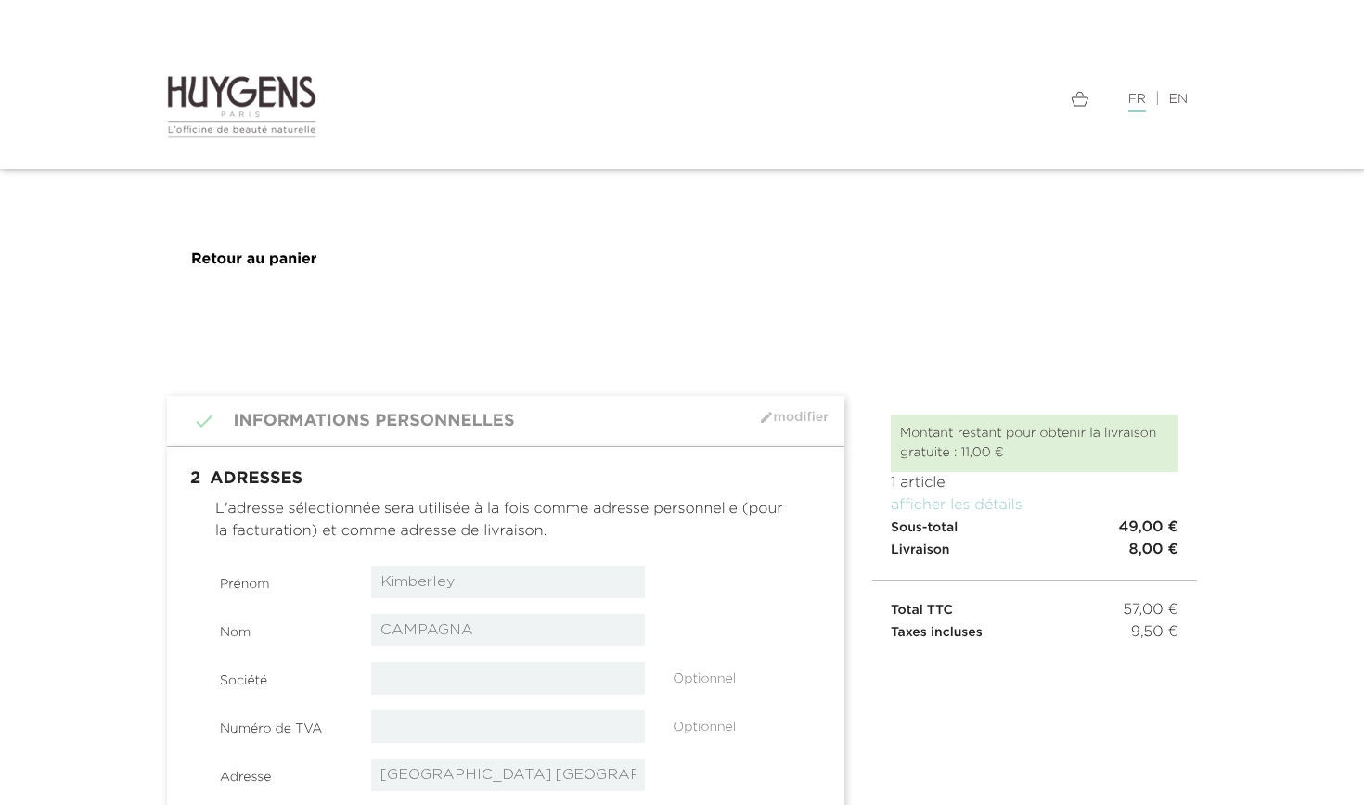
select select "8"
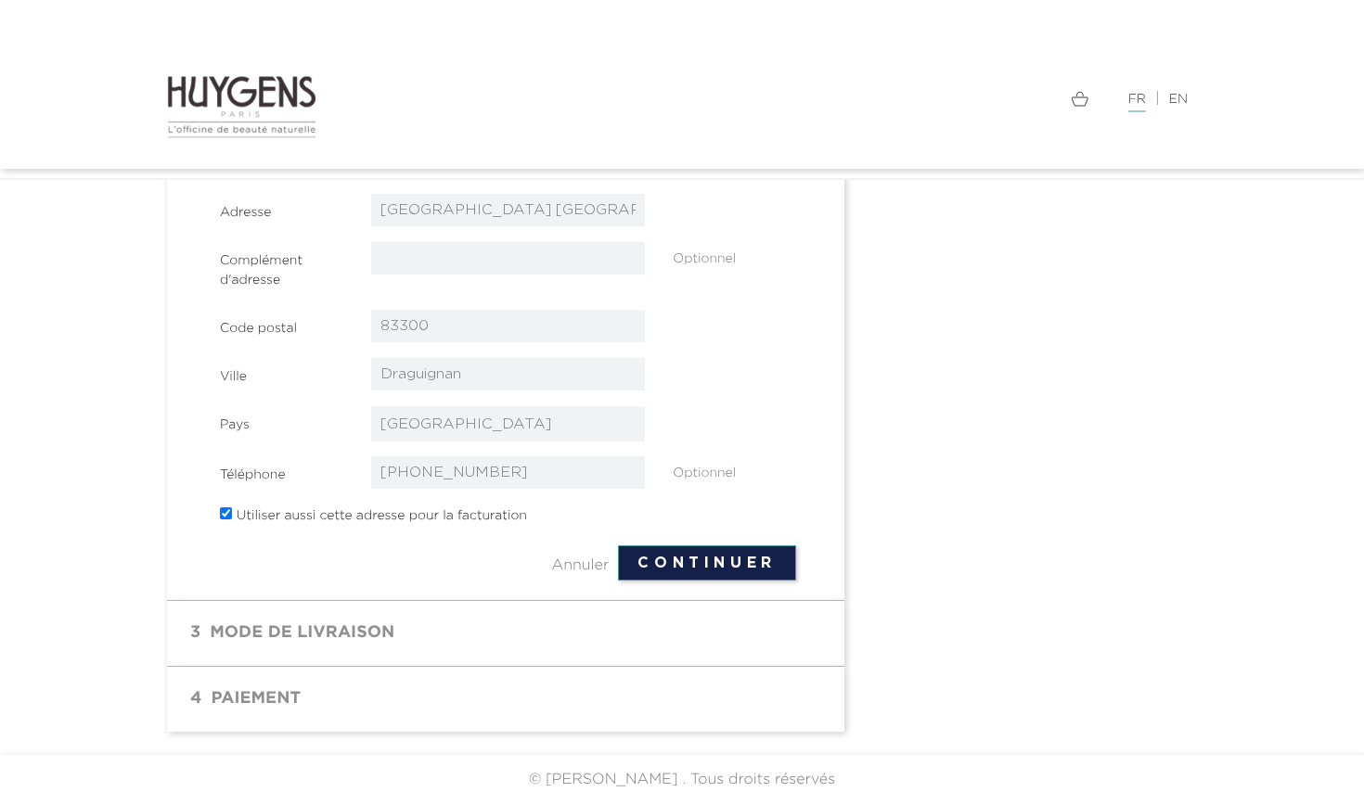
scroll to position [422, 0]
click at [688, 559] on button "Continuer" at bounding box center [707, 564] width 178 height 35
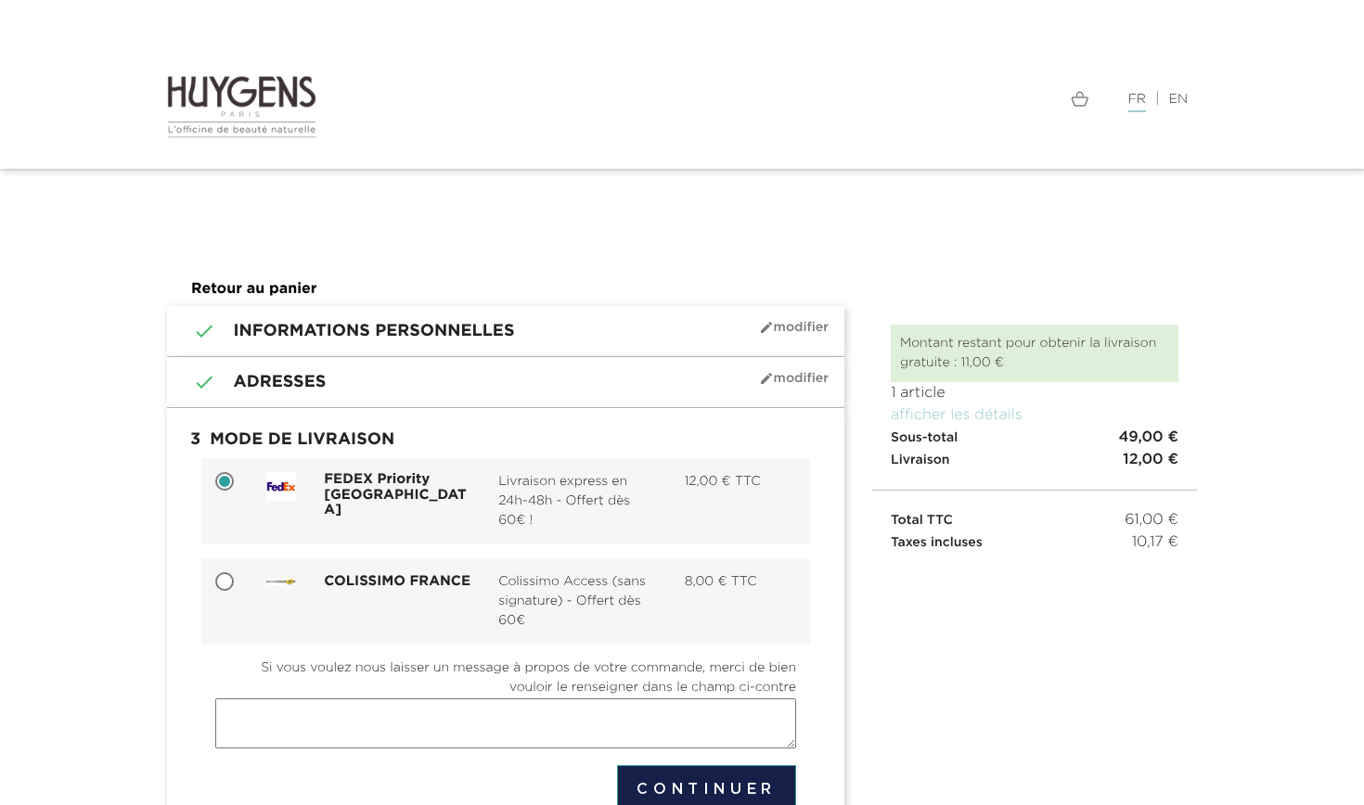
click at [225, 578] on input "COLISSIMO FRANCE Colissimo Access (sans signature) - Offert dès 60€ 8,00 € TTC" at bounding box center [226, 583] width 19 height 19
radio input "true"
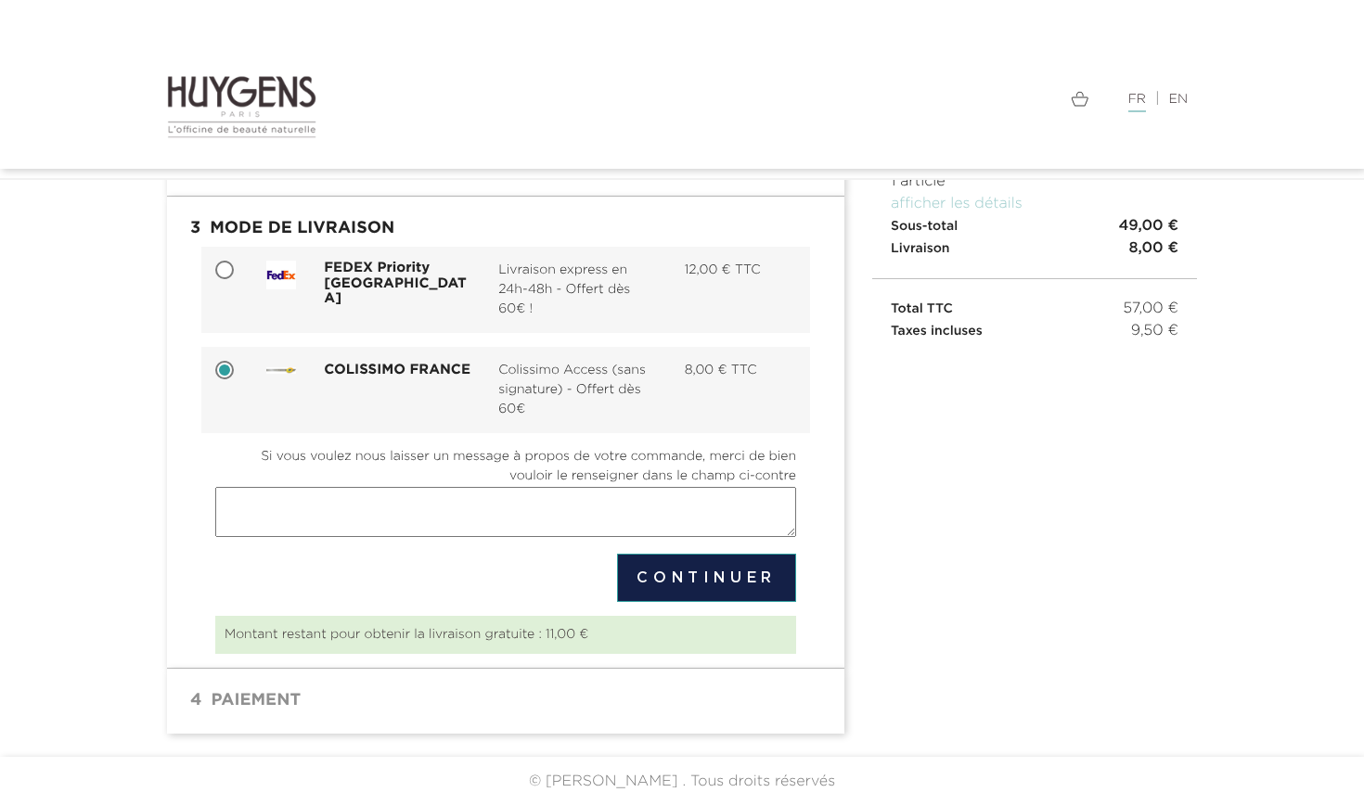
scroll to position [160, 0]
click at [709, 581] on button "Continuer" at bounding box center [706, 579] width 179 height 48
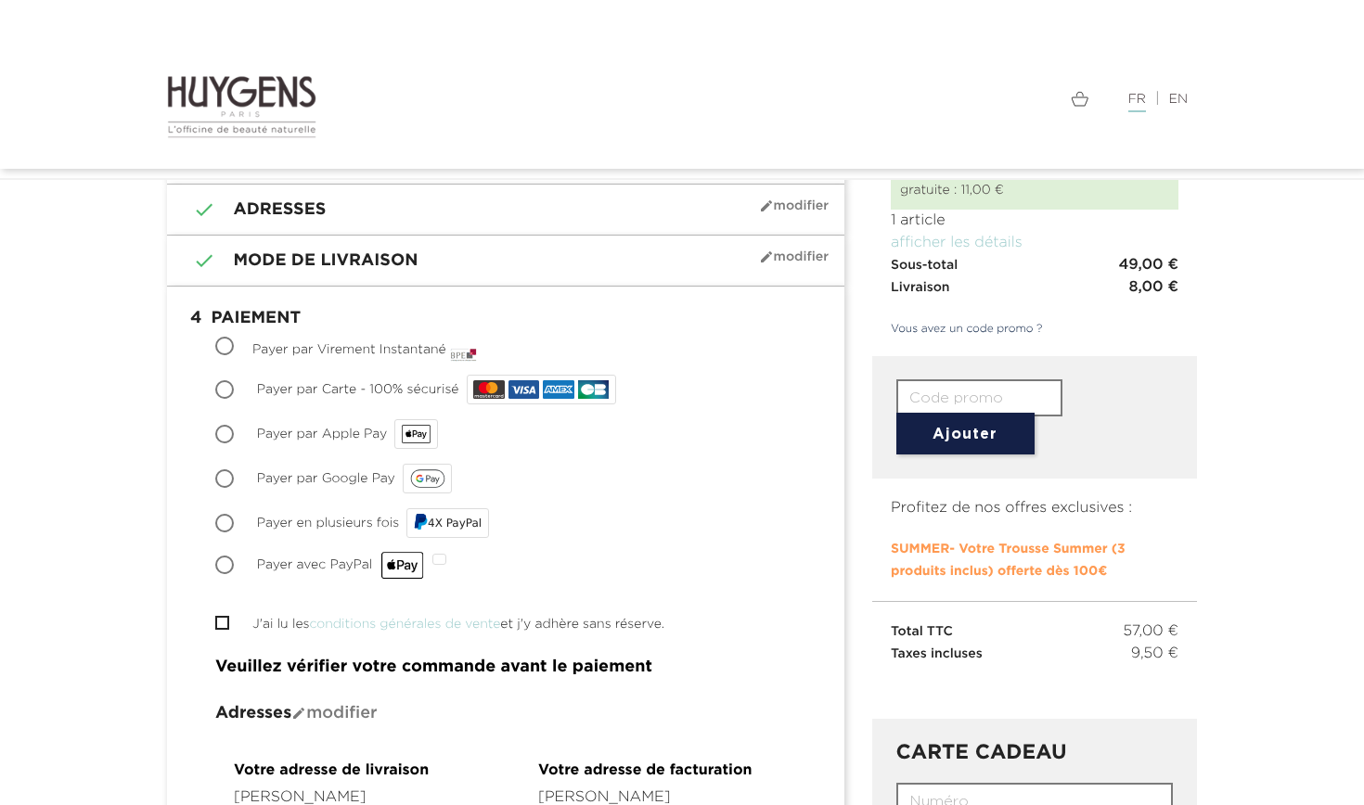
scroll to position [132, 0]
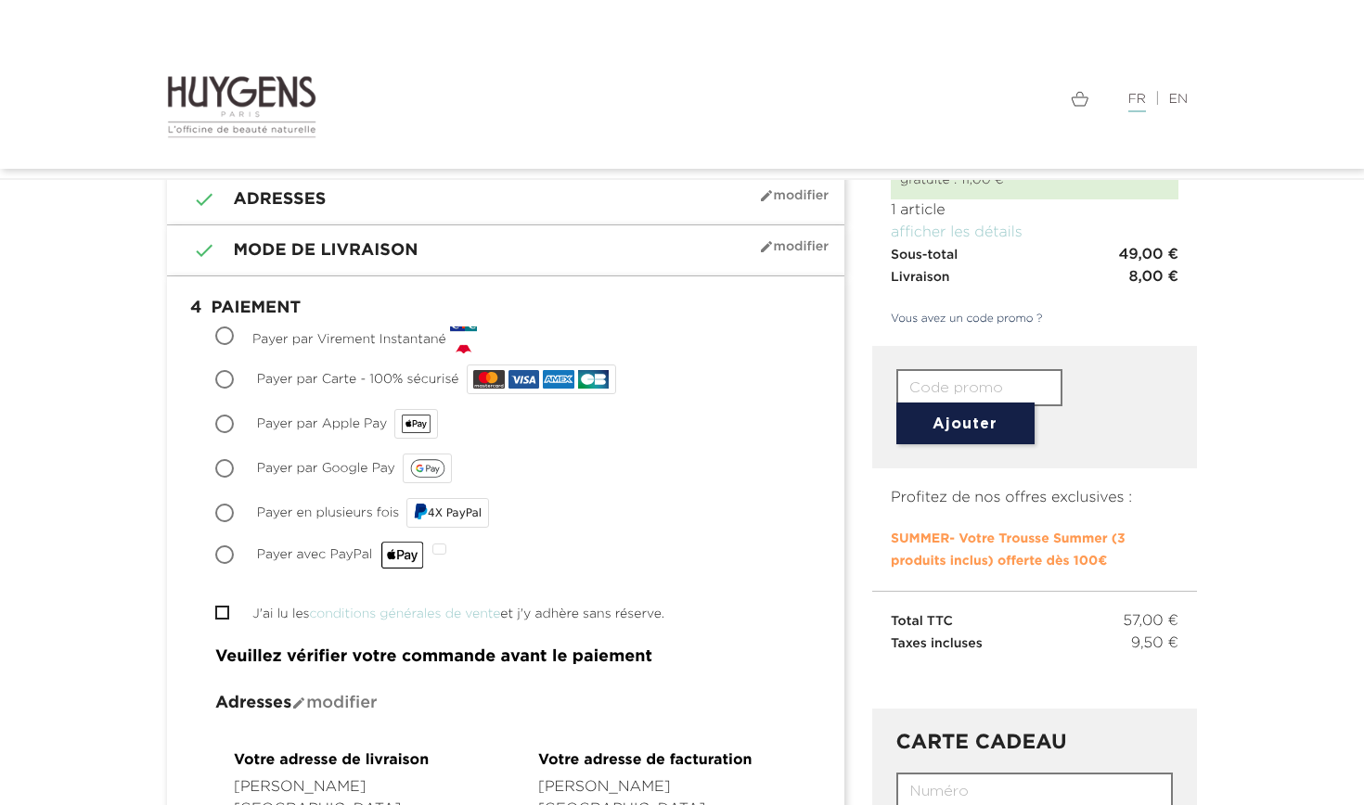
click at [223, 386] on input "Payer par Carte - 100% sécurisé" at bounding box center [226, 381] width 19 height 19
radio input "true"
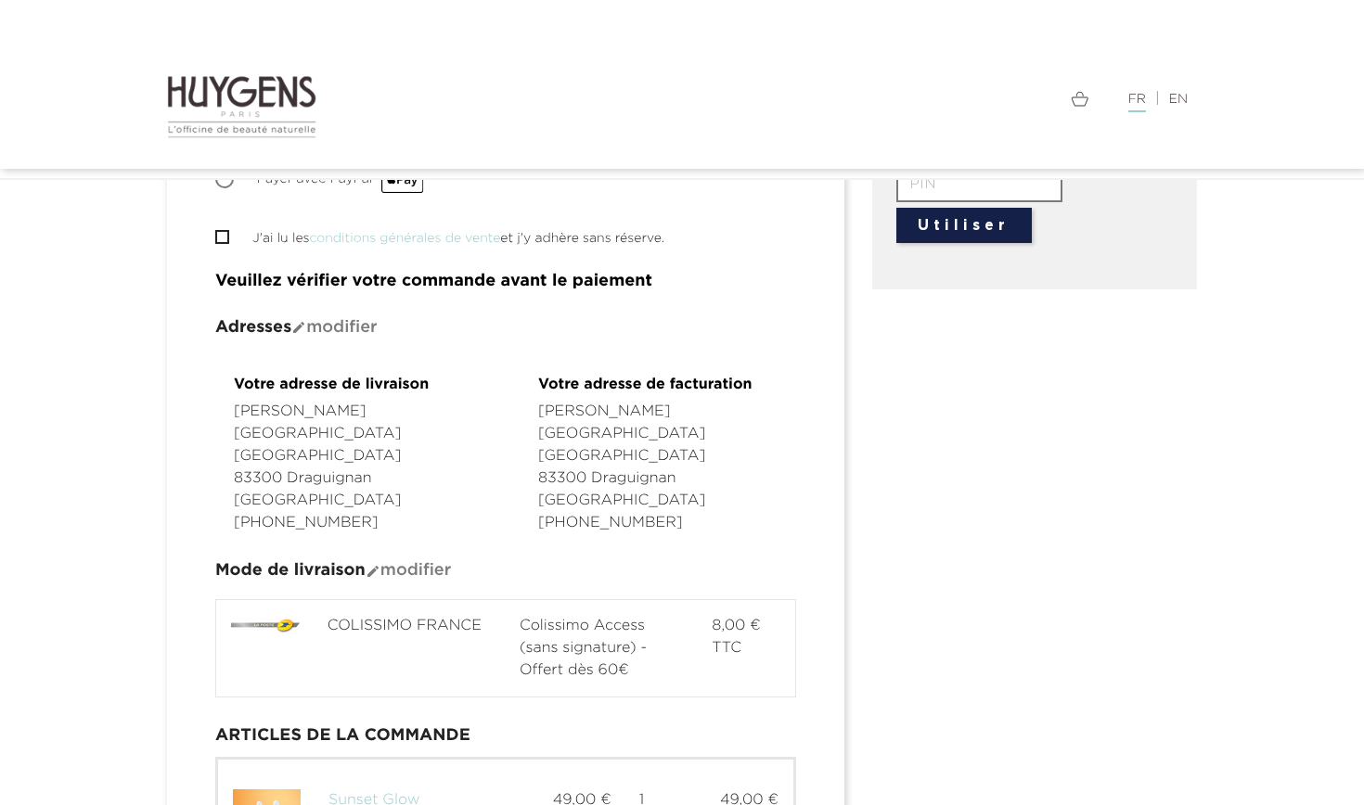
scroll to position [783, 0]
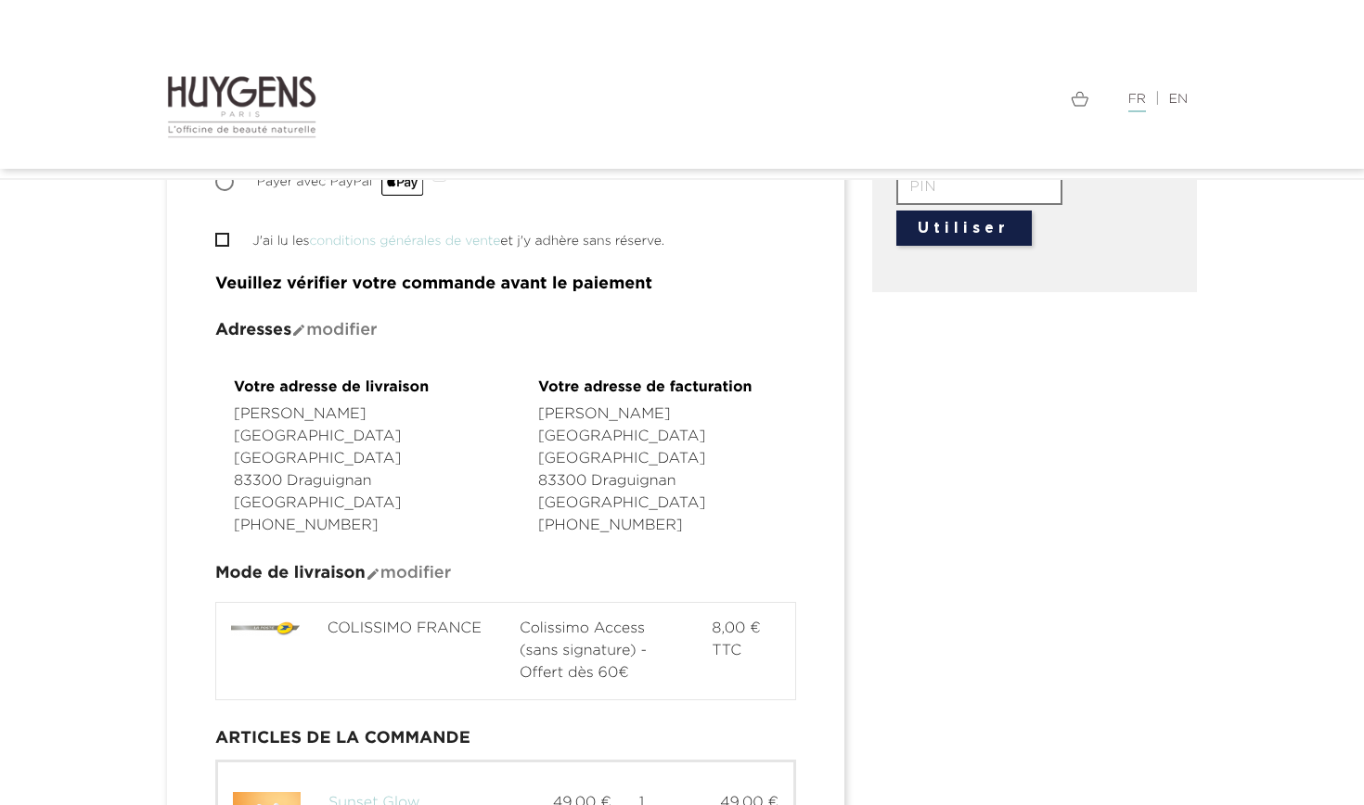
click at [224, 236] on input "J'ai lu les conditions générales de vente et j'y adhère sans réserve." at bounding box center [221, 240] width 12 height 12
checkbox input "true"
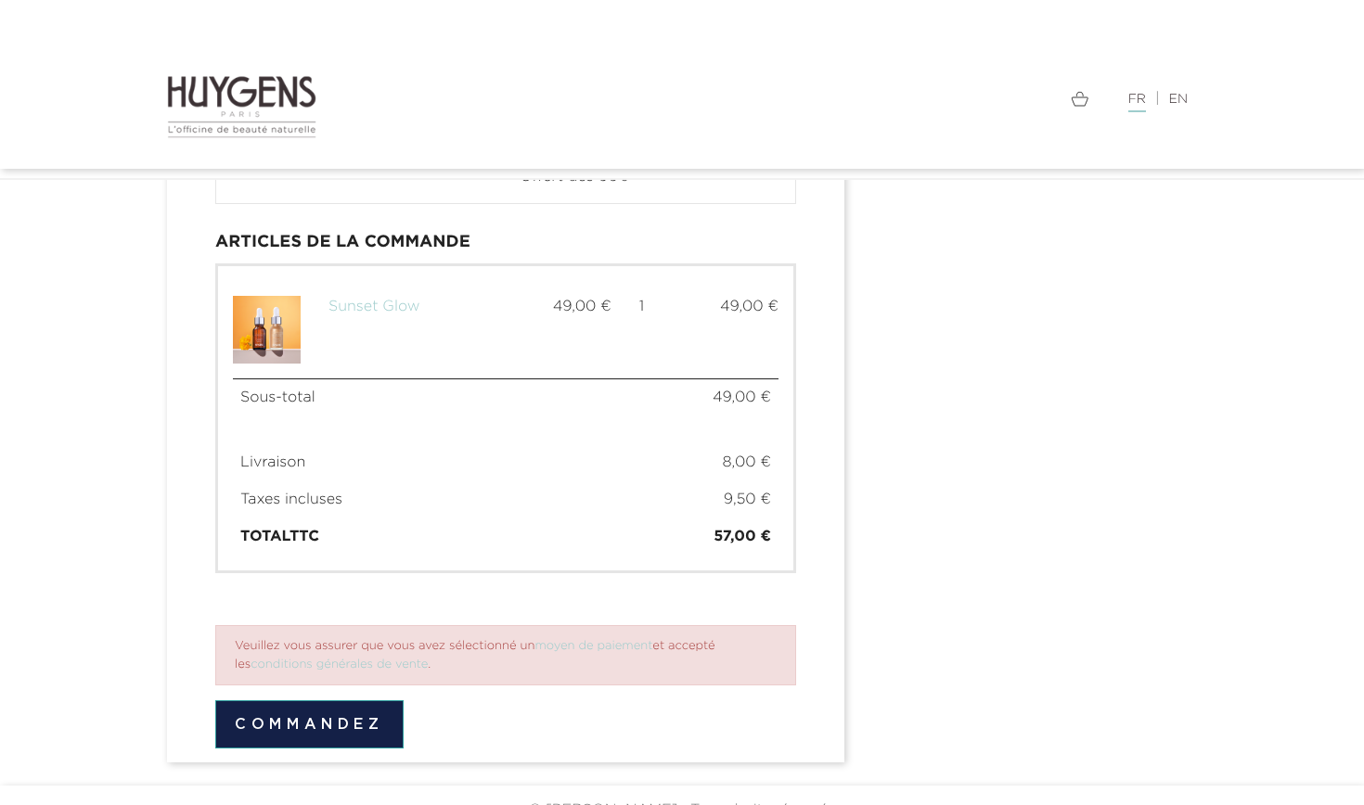
scroll to position [1269, 0]
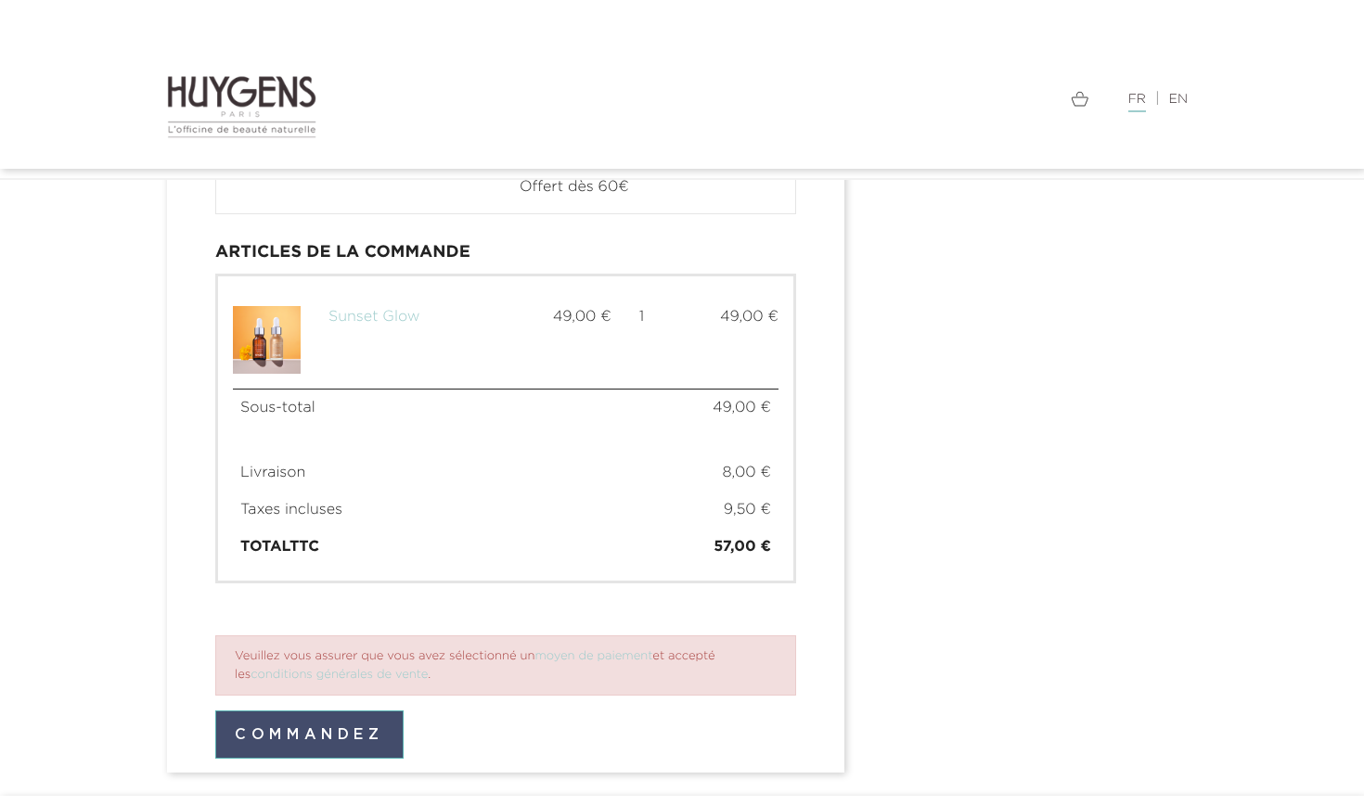
click at [361, 711] on button "Commandez" at bounding box center [309, 735] width 188 height 48
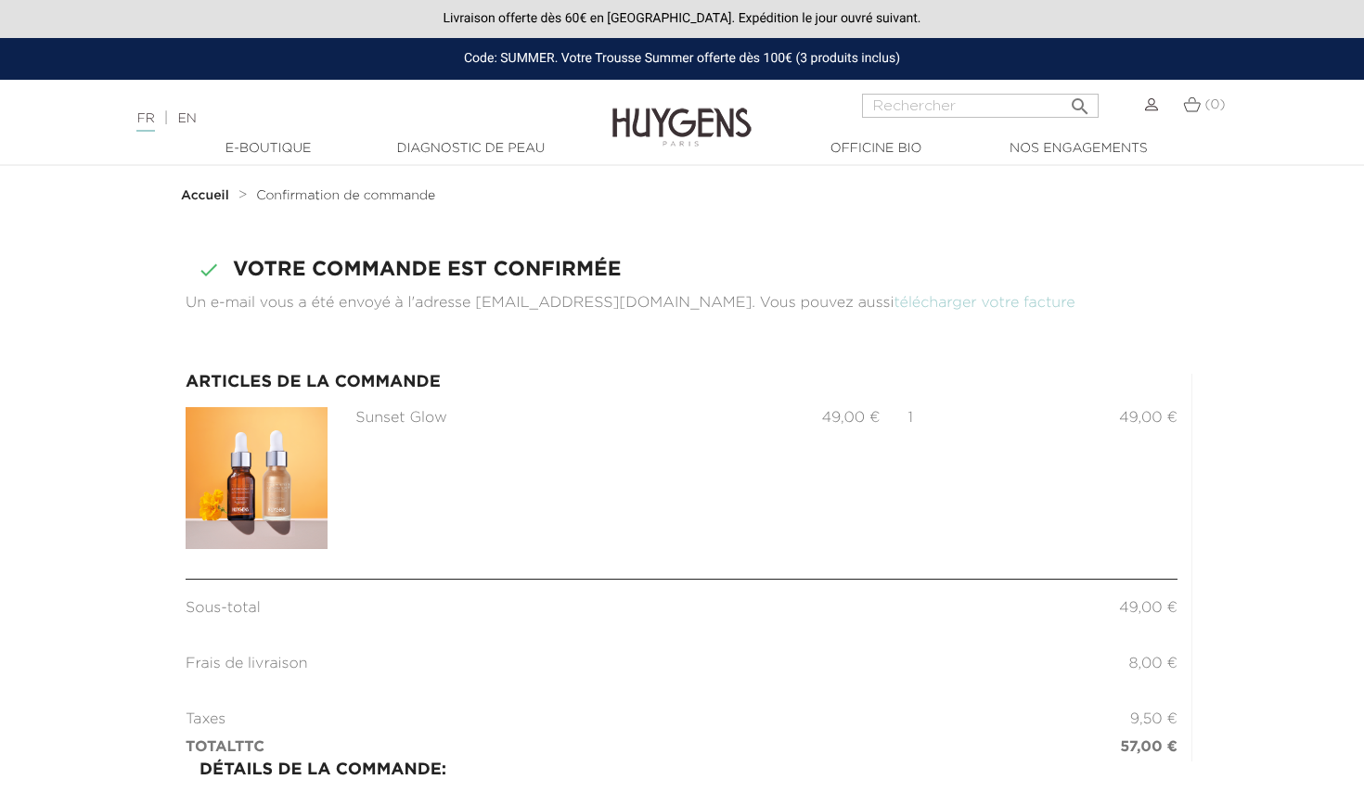
scroll to position [-2, 0]
